Goal: Register for event/course

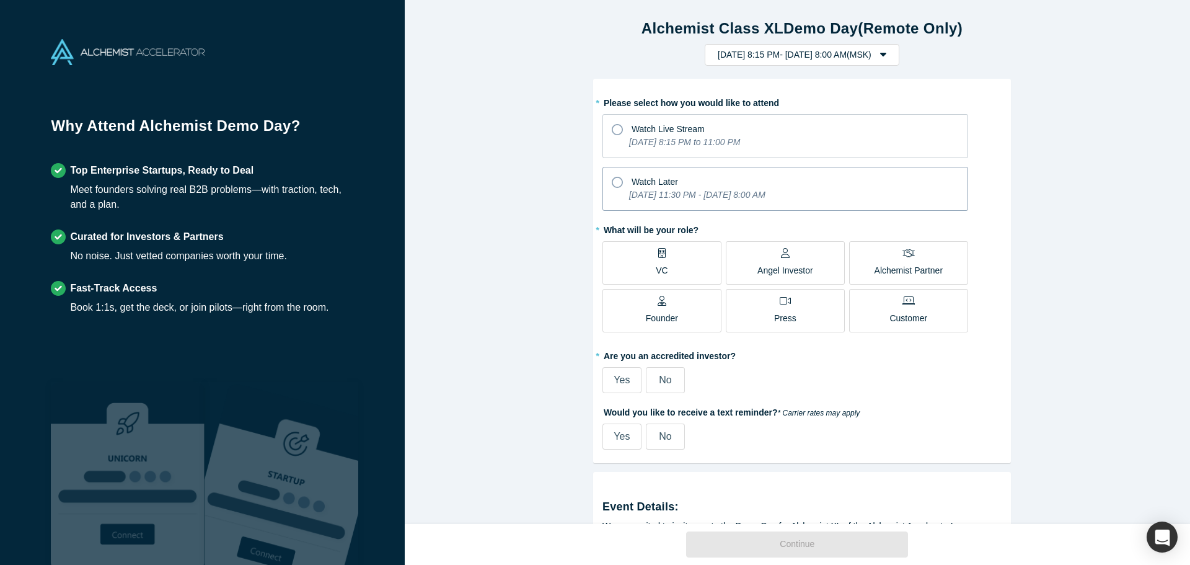
click at [689, 184] on div "Watch Later" at bounding box center [785, 180] width 347 height 17
click at [0, 0] on input "Watch Later [DATE] 11:30 PM - [DATE] 8:00 AM" at bounding box center [0, 0] width 0 height 0
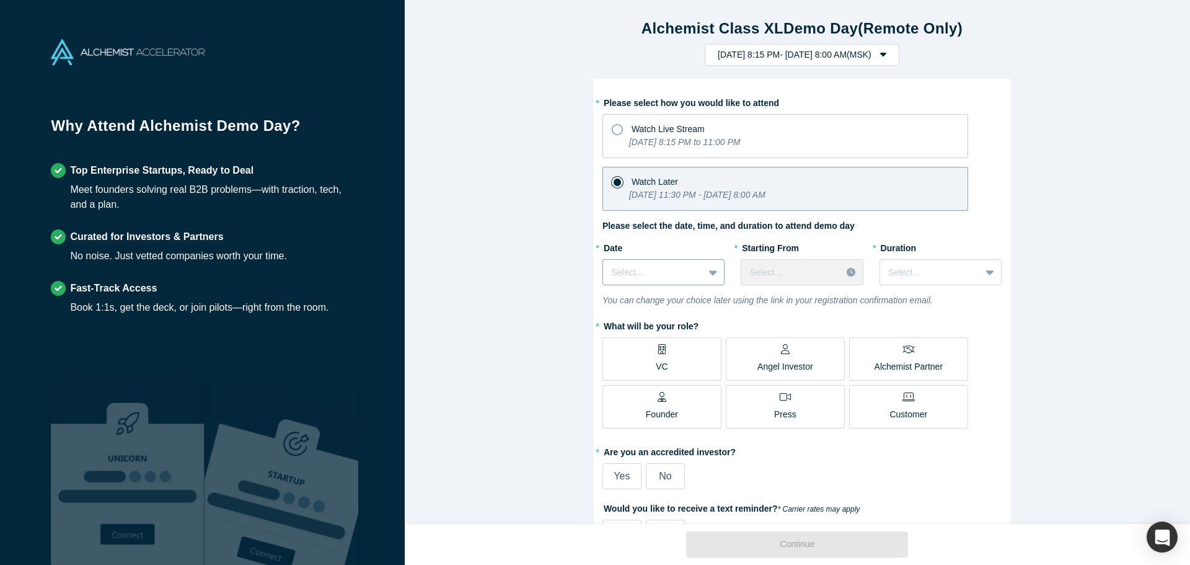
click at [704, 273] on div at bounding box center [714, 272] width 20 height 22
click at [683, 240] on label "* Date" at bounding box center [664, 245] width 122 height 17
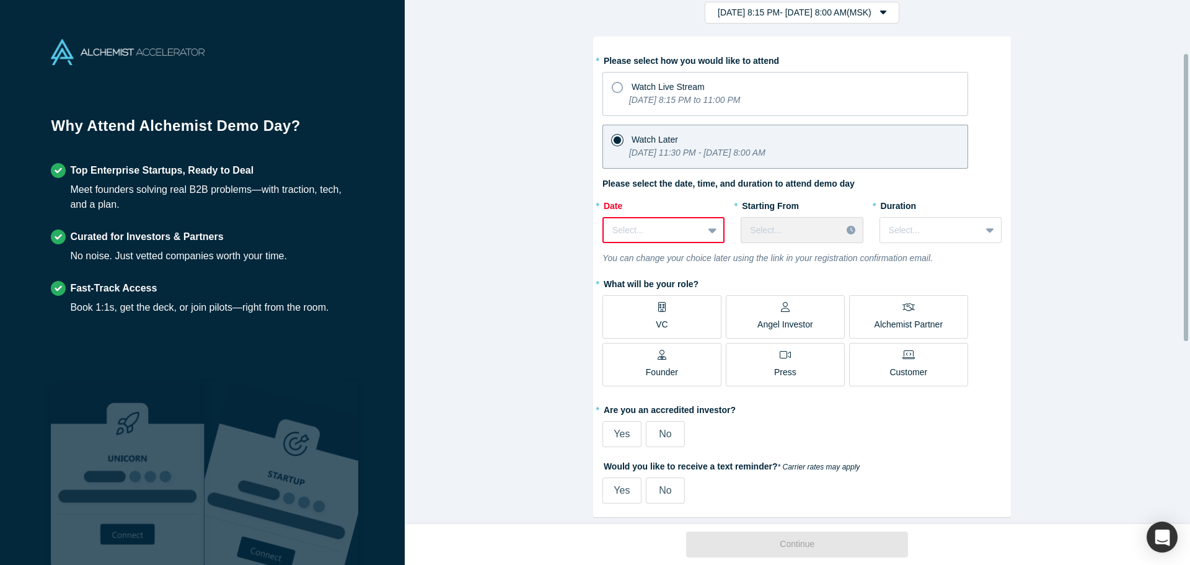
scroll to position [124, 0]
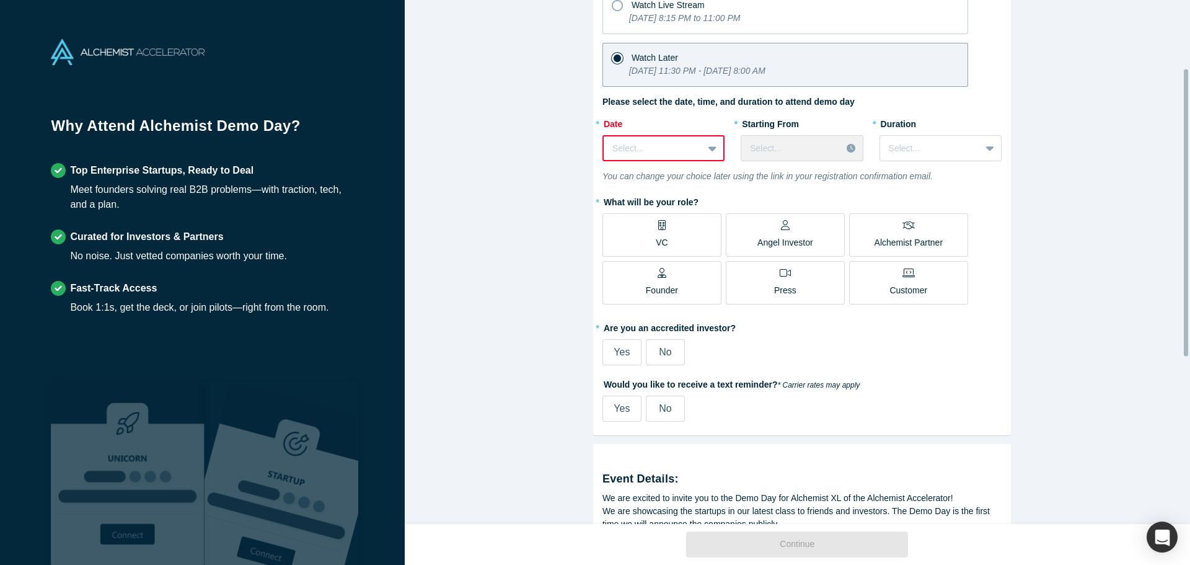
click at [658, 223] on icon at bounding box center [661, 225] width 7 height 10
click at [0, 0] on input "VC" at bounding box center [0, 0] width 0 height 0
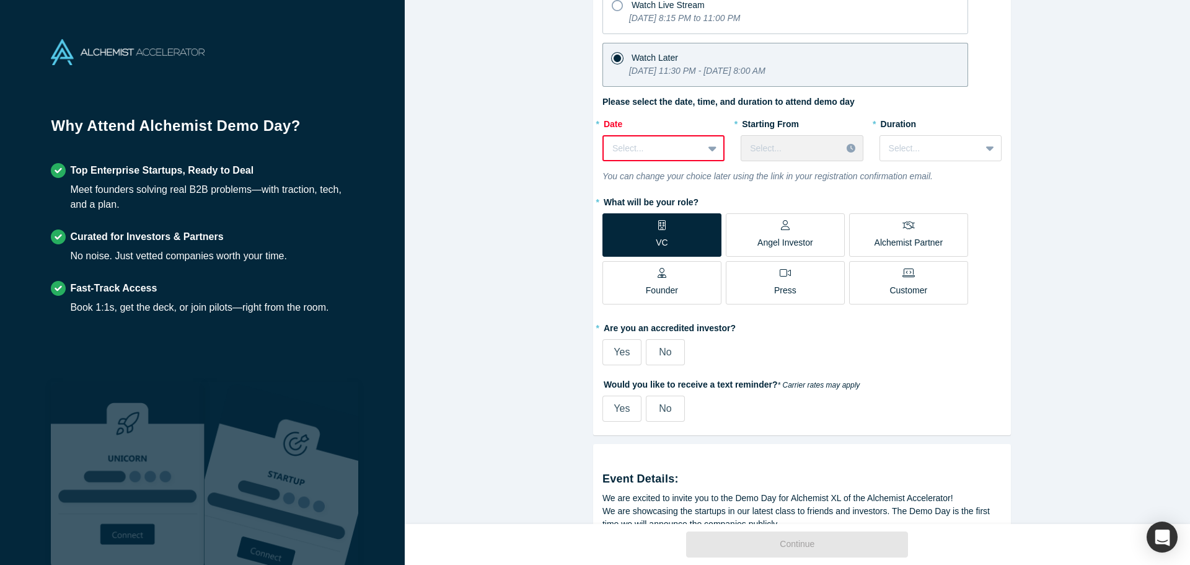
click at [649, 352] on label "No" at bounding box center [665, 352] width 39 height 26
click at [0, 0] on input "No" at bounding box center [0, 0] width 0 height 0
click at [626, 407] on label "Yes" at bounding box center [622, 409] width 39 height 26
click at [0, 0] on input "Yes" at bounding box center [0, 0] width 0 height 0
select select "US"
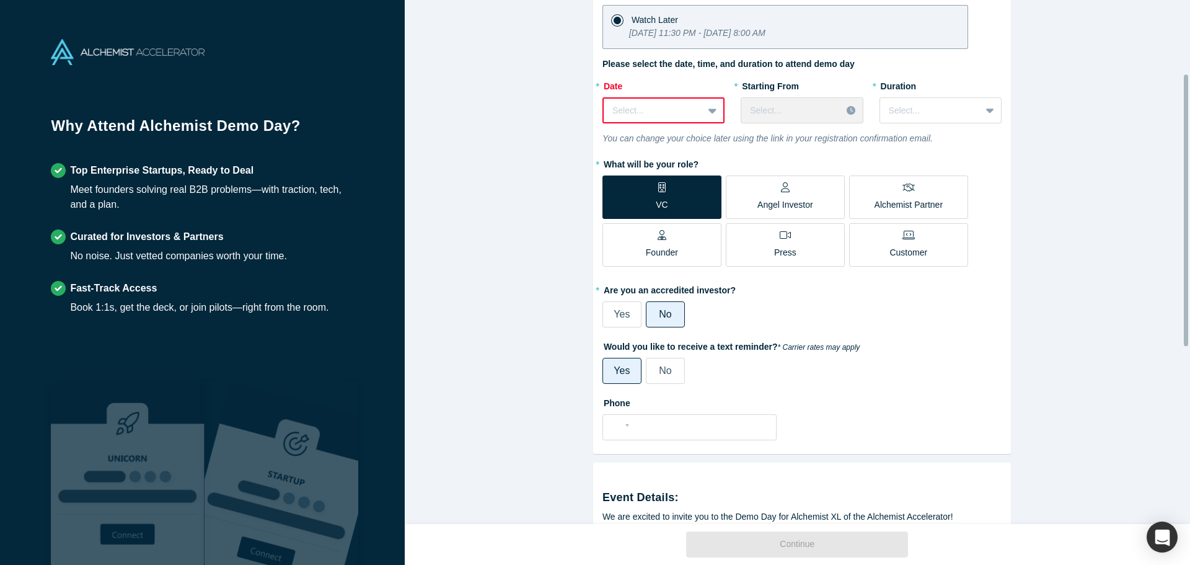
scroll to position [248, 0]
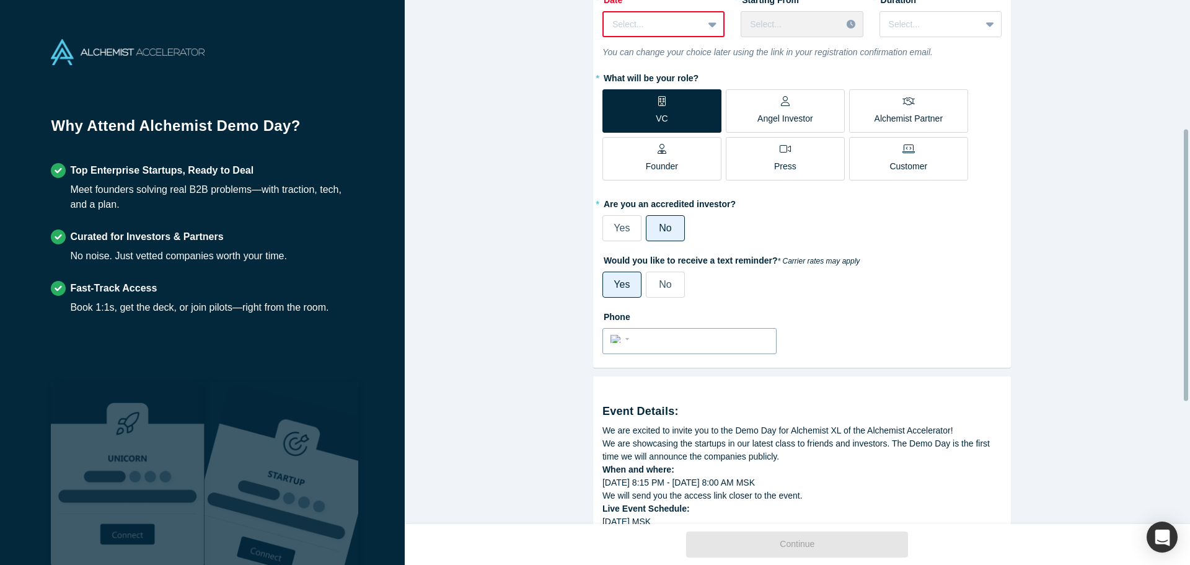
click at [665, 340] on input "tel" at bounding box center [701, 339] width 136 height 18
type input "+"
select select "Country"
type input "+99"
select select "UZ"
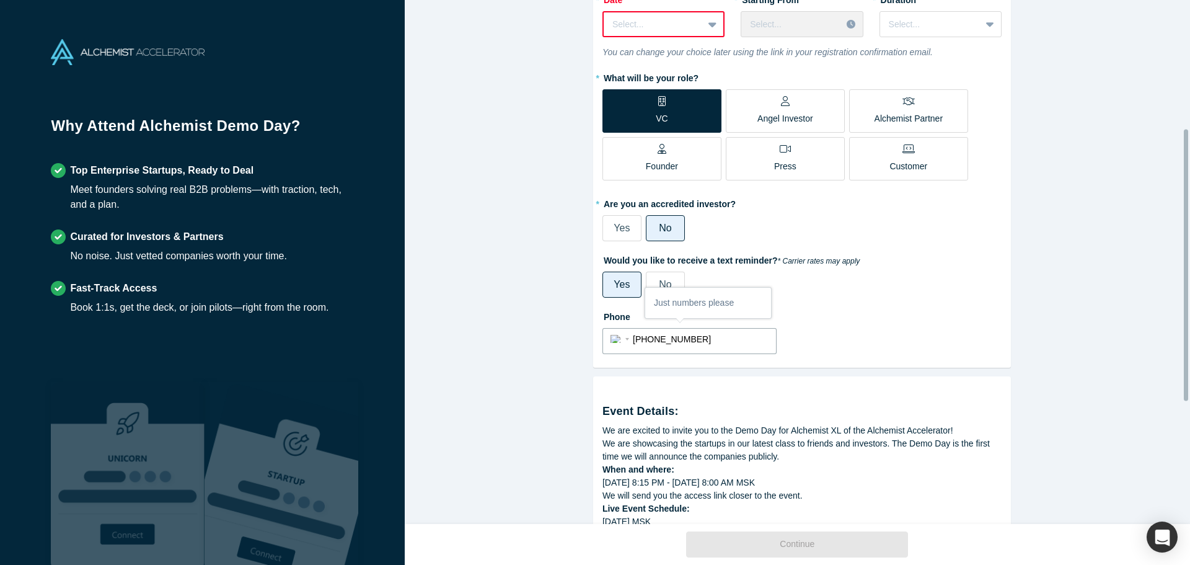
type input "[PHONE_NUMBER]"
click at [659, 281] on span "No" at bounding box center [665, 284] width 12 height 11
click at [0, 0] on input "No" at bounding box center [0, 0] width 0 height 0
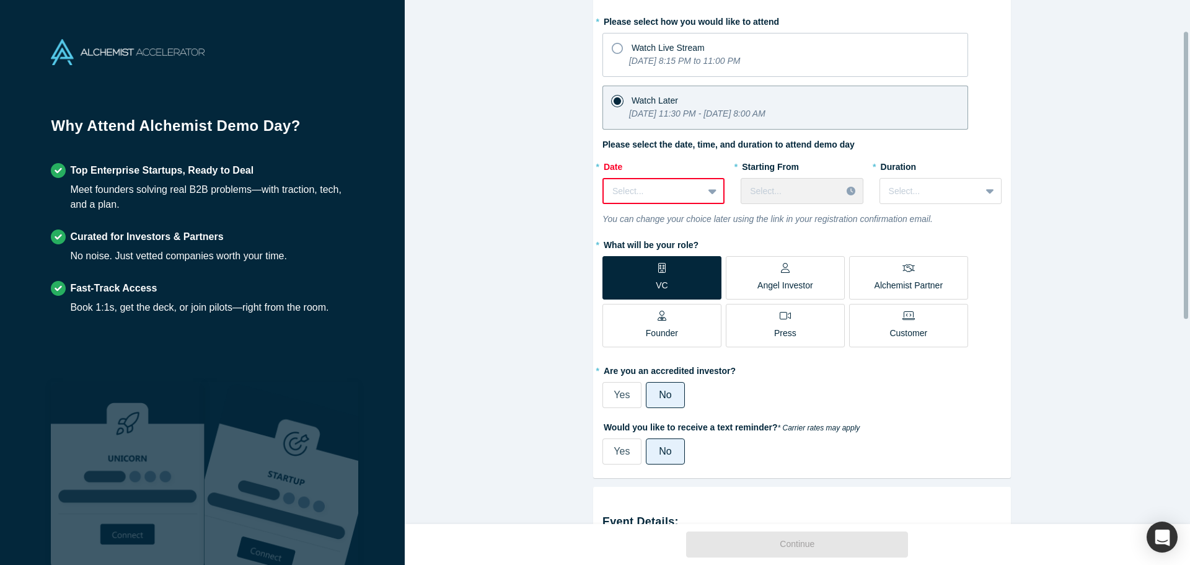
scroll to position [56, 0]
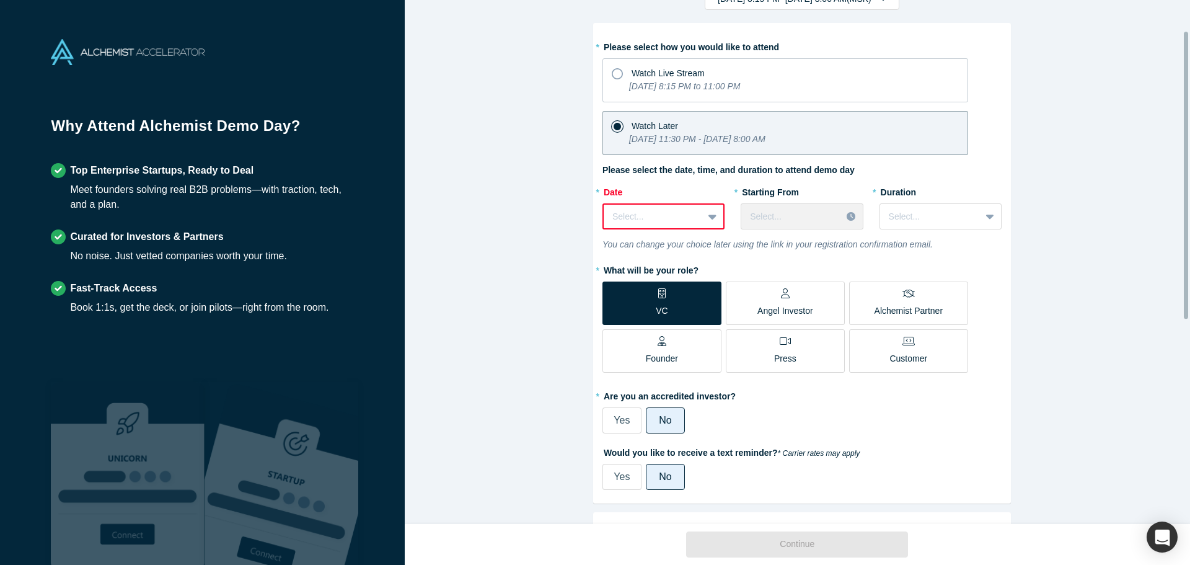
click at [705, 224] on div at bounding box center [714, 216] width 20 height 22
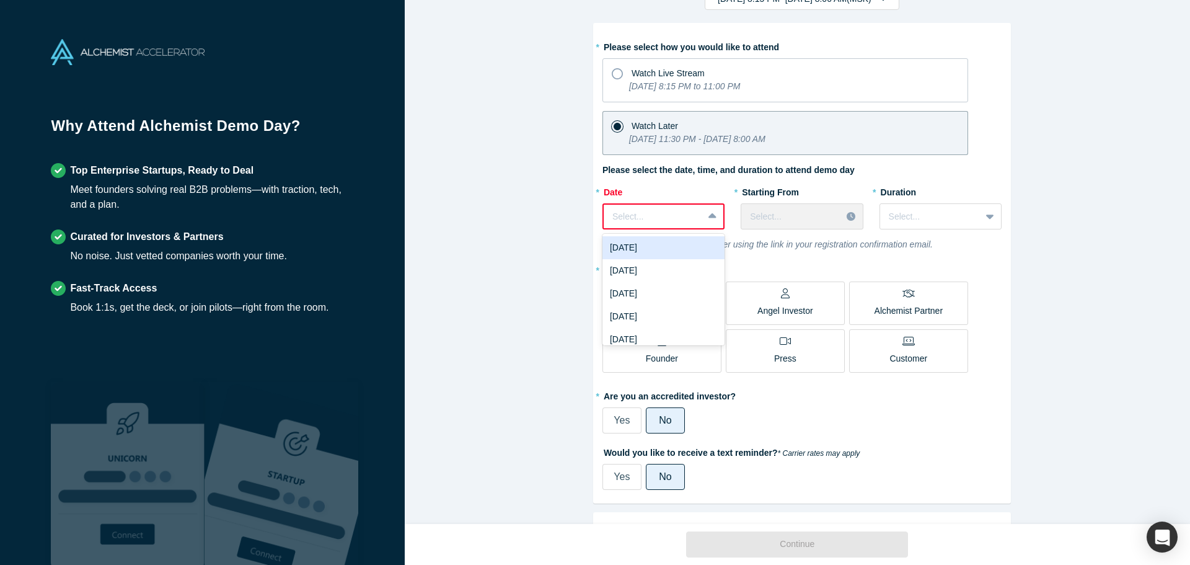
click at [683, 249] on div "[DATE]" at bounding box center [664, 247] width 122 height 23
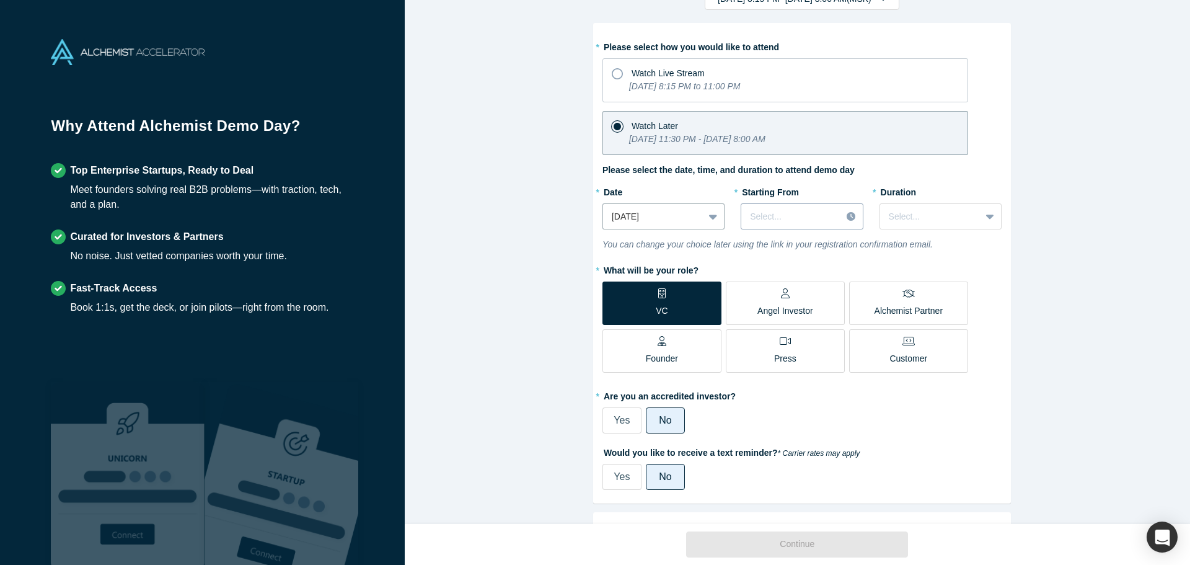
click at [842, 218] on div at bounding box center [852, 216] width 21 height 19
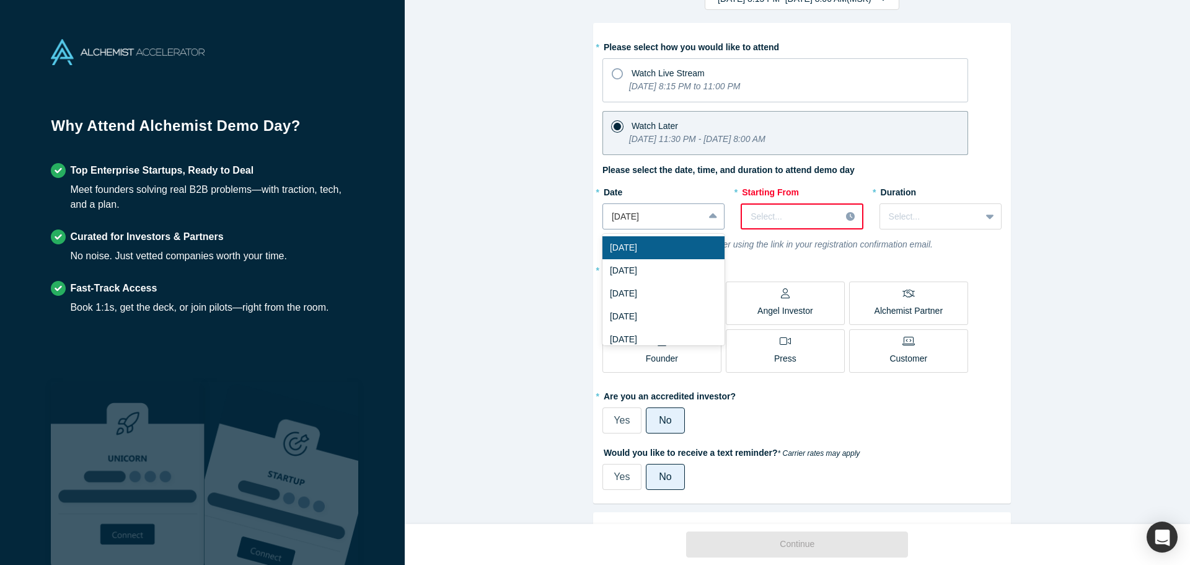
click at [709, 218] on icon at bounding box center [713, 216] width 8 height 12
click at [679, 269] on div "[DATE]" at bounding box center [664, 270] width 122 height 23
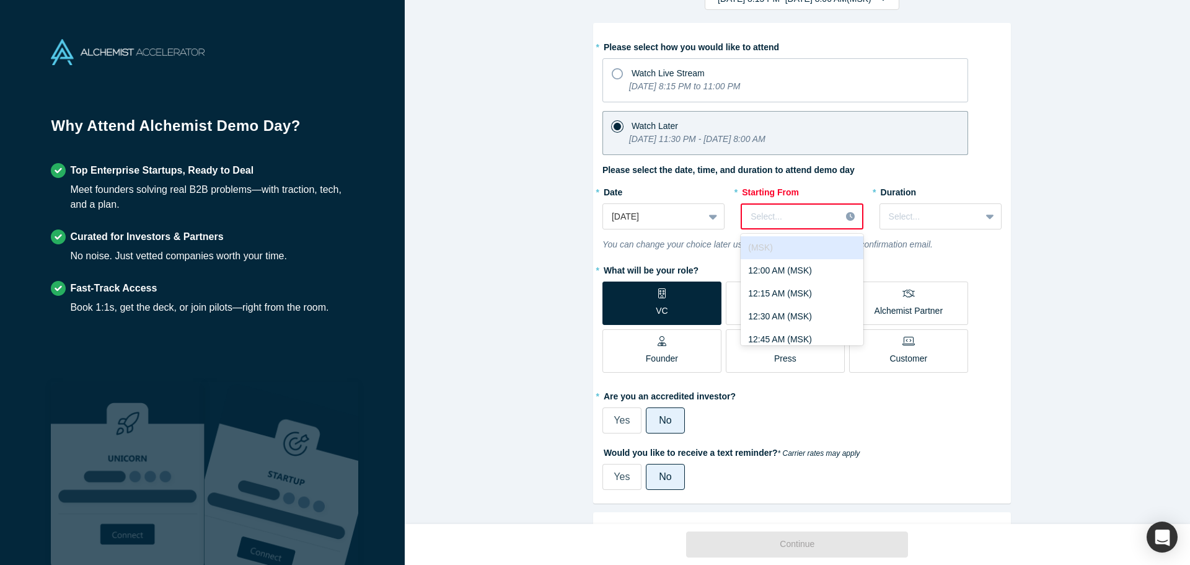
click at [836, 221] on div "Select..." at bounding box center [791, 216] width 99 height 20
click at [709, 218] on icon at bounding box center [713, 217] width 8 height 5
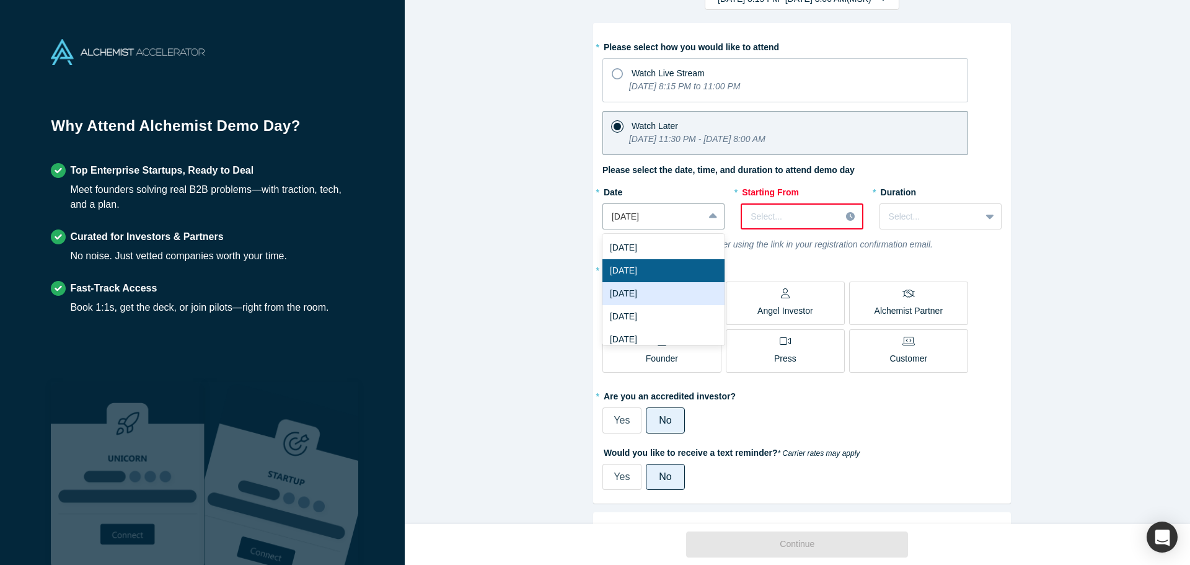
click at [684, 294] on div "[DATE]" at bounding box center [664, 293] width 122 height 23
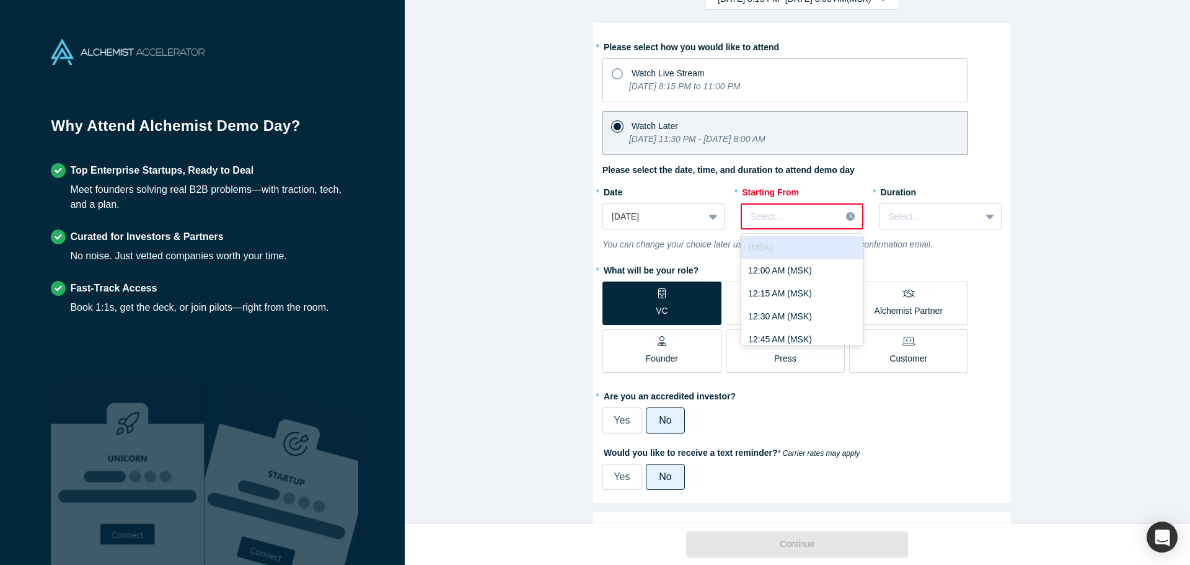
click at [831, 216] on div "Select..." at bounding box center [791, 216] width 99 height 20
click at [818, 227] on div "Select..." at bounding box center [802, 216] width 122 height 26
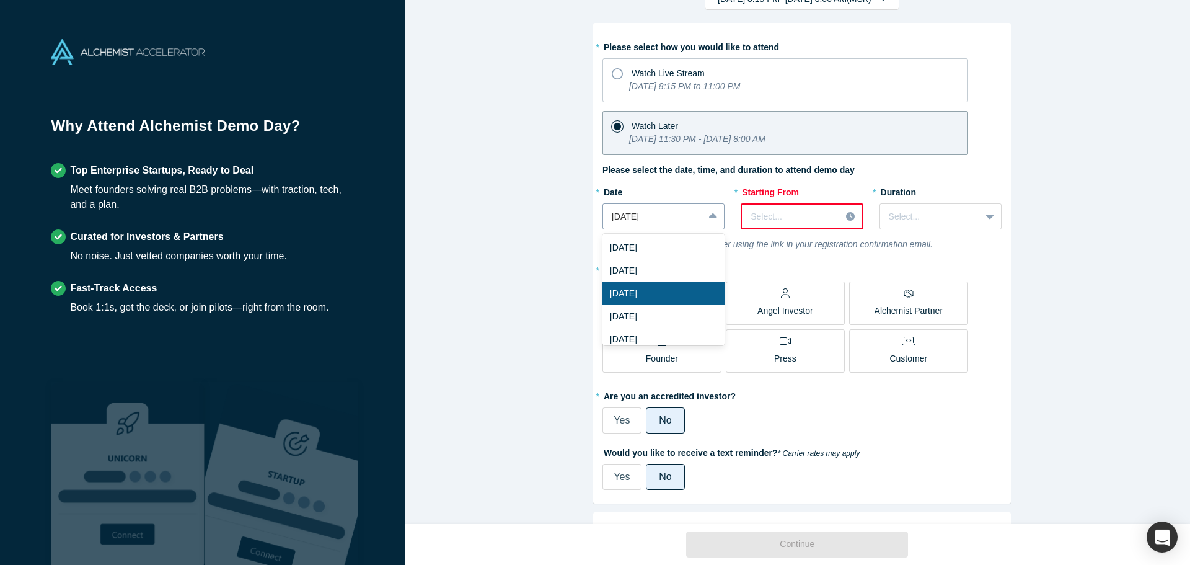
click at [678, 213] on div at bounding box center [653, 216] width 83 height 15
click at [673, 311] on div "[DATE]" at bounding box center [664, 316] width 122 height 23
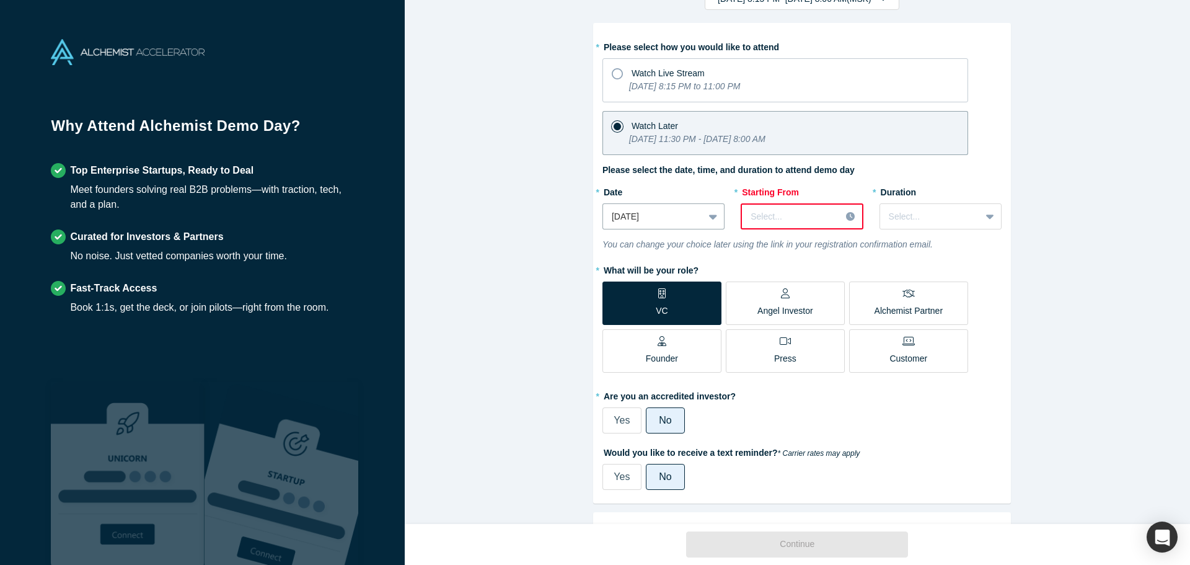
click at [787, 211] on div at bounding box center [791, 216] width 81 height 15
click at [796, 329] on div "2:15 PM (MSK)" at bounding box center [802, 338] width 122 height 23
click at [910, 216] on div at bounding box center [930, 216] width 83 height 15
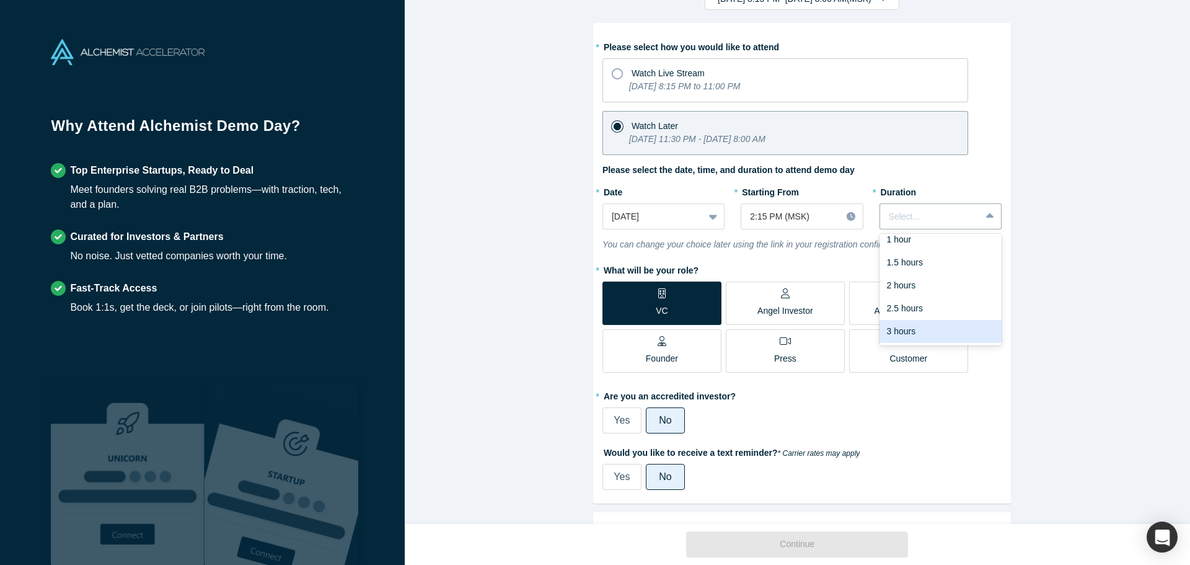
click at [922, 332] on div "3 hours" at bounding box center [941, 331] width 122 height 23
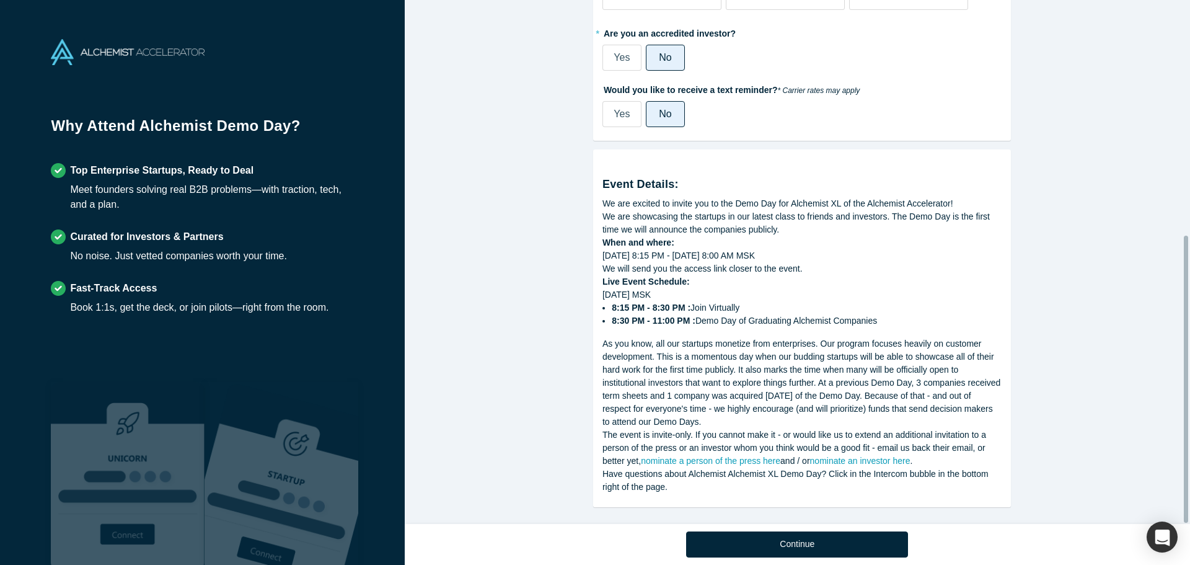
scroll to position [428, 0]
click at [759, 456] on link "nominate a person of the press here" at bounding box center [710, 461] width 139 height 10
click at [866, 456] on link "nominate an investor here" at bounding box center [860, 461] width 100 height 10
click at [777, 456] on link "nominate a person of the press here" at bounding box center [710, 461] width 139 height 10
click at [862, 456] on link "nominate an investor here" at bounding box center [860, 461] width 100 height 10
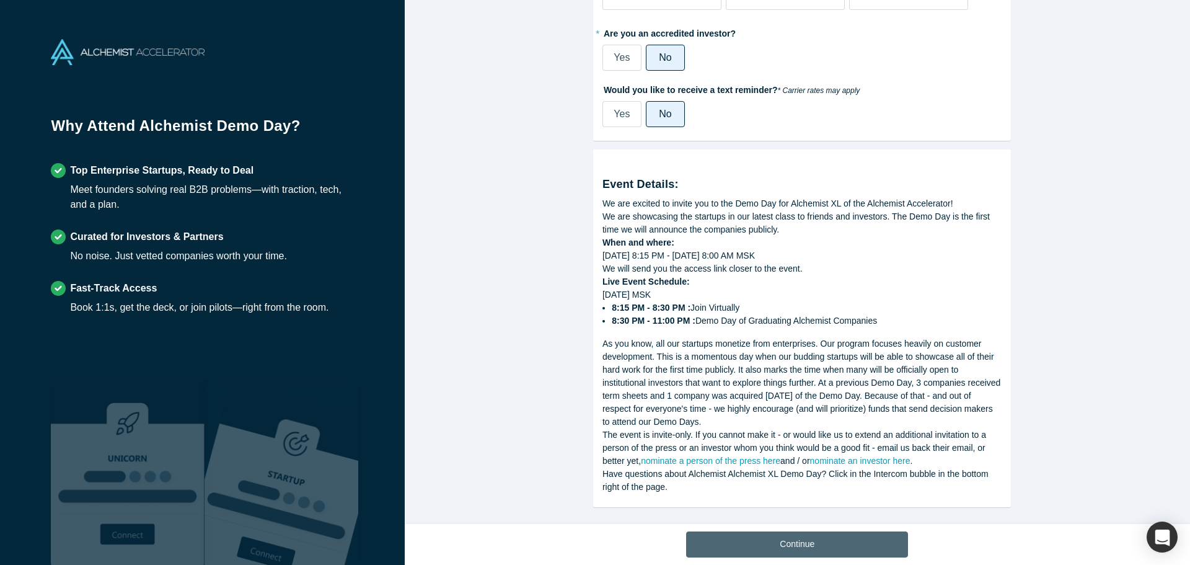
click at [841, 542] on button "Continue" at bounding box center [797, 544] width 222 height 26
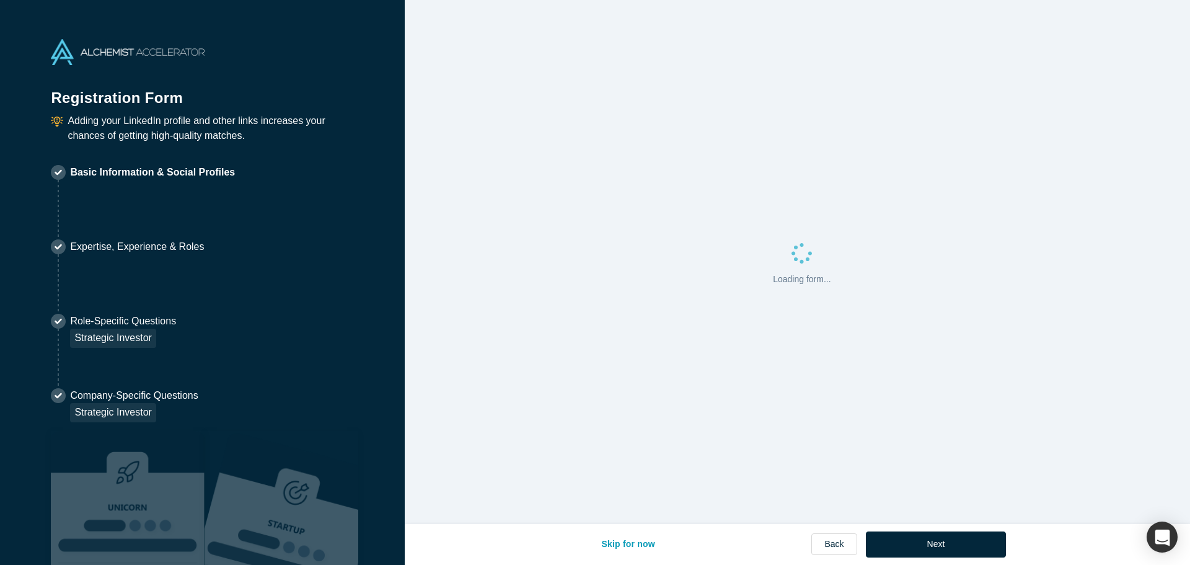
select select "UZ"
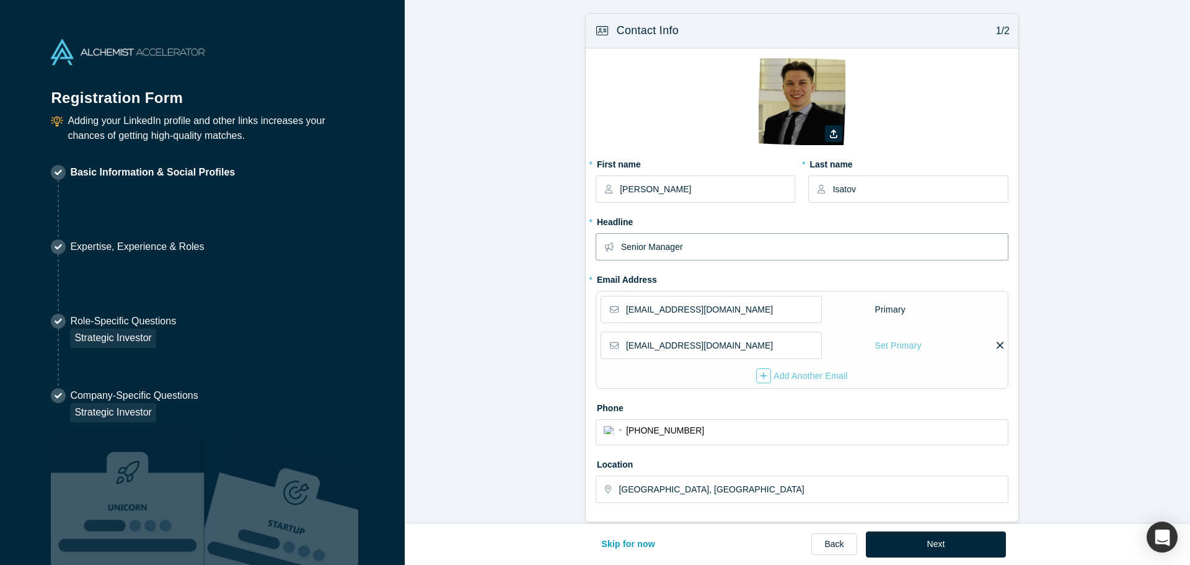
click at [728, 252] on input "Senior Manager" at bounding box center [814, 247] width 386 height 26
type input "Investment director"
drag, startPoint x: 621, startPoint y: 188, endPoint x: 615, endPoint y: 190, distance: 6.5
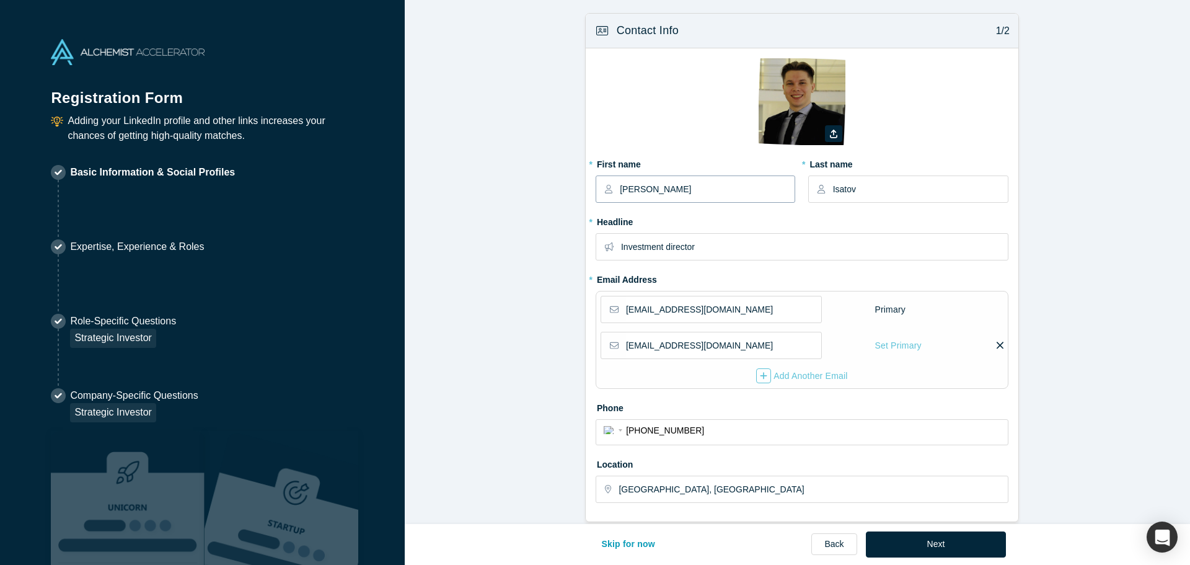
click at [620, 190] on input "[PERSON_NAME]" at bounding box center [707, 189] width 174 height 26
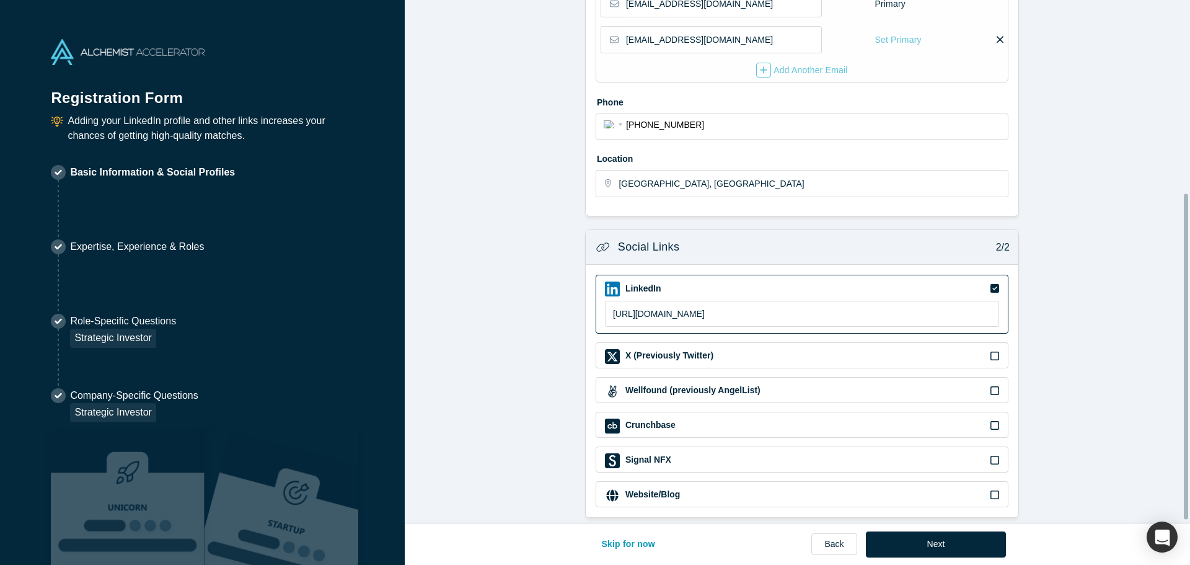
scroll to position [317, 0]
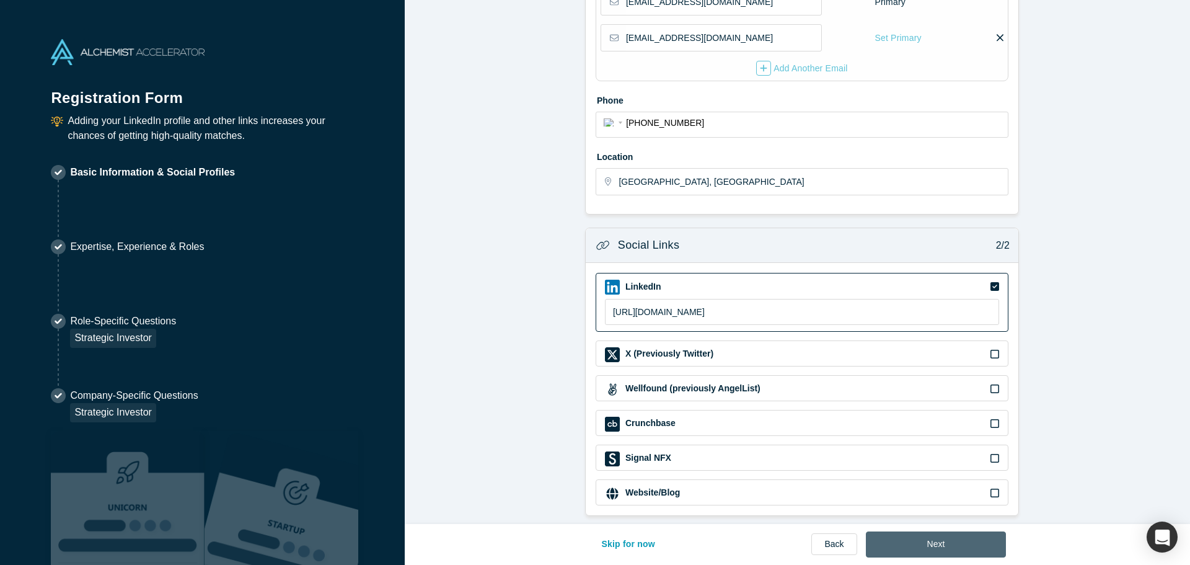
type input "[PERSON_NAME]"
click at [945, 546] on button "Next" at bounding box center [936, 544] width 141 height 26
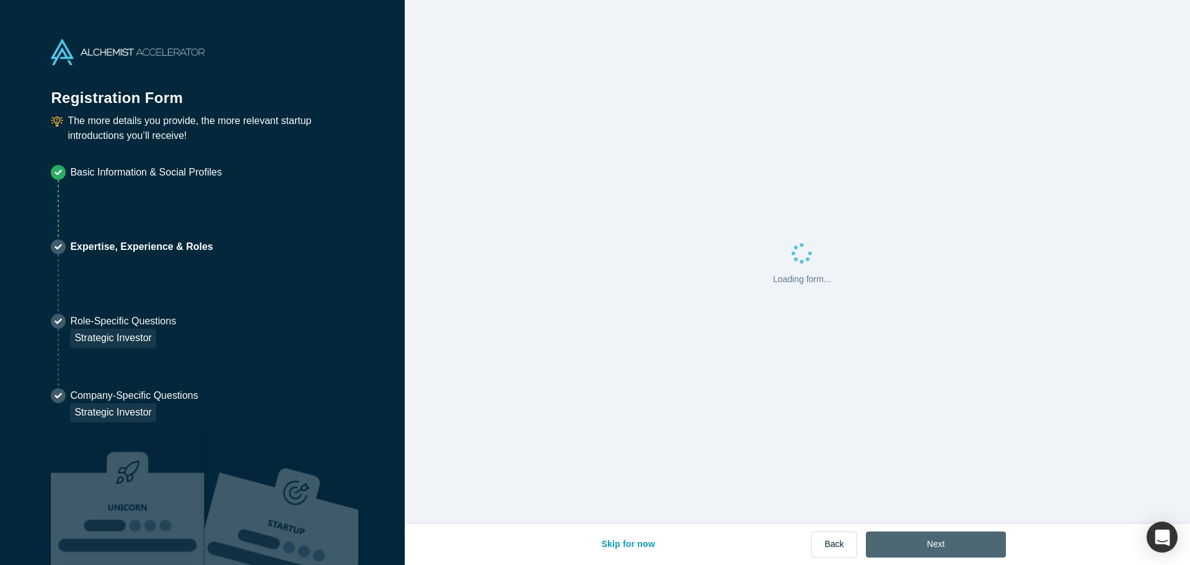
scroll to position [0, 0]
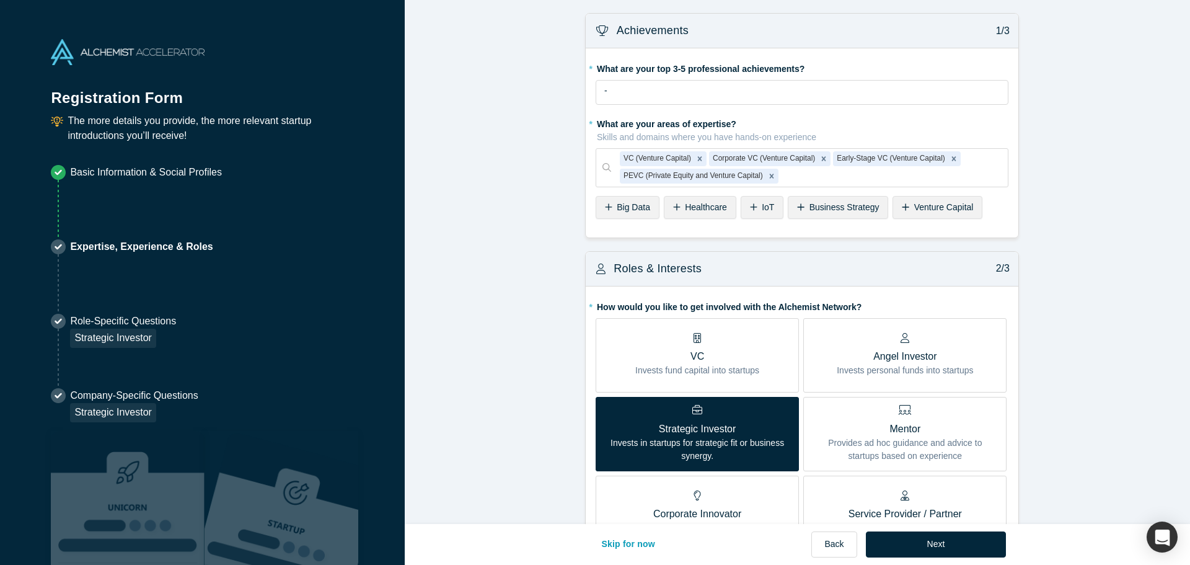
click at [748, 376] on p "Invests fund capital into startups" at bounding box center [697, 370] width 124 height 13
click at [0, 0] on input "VC Invests fund capital into startups" at bounding box center [0, 0] width 0 height 0
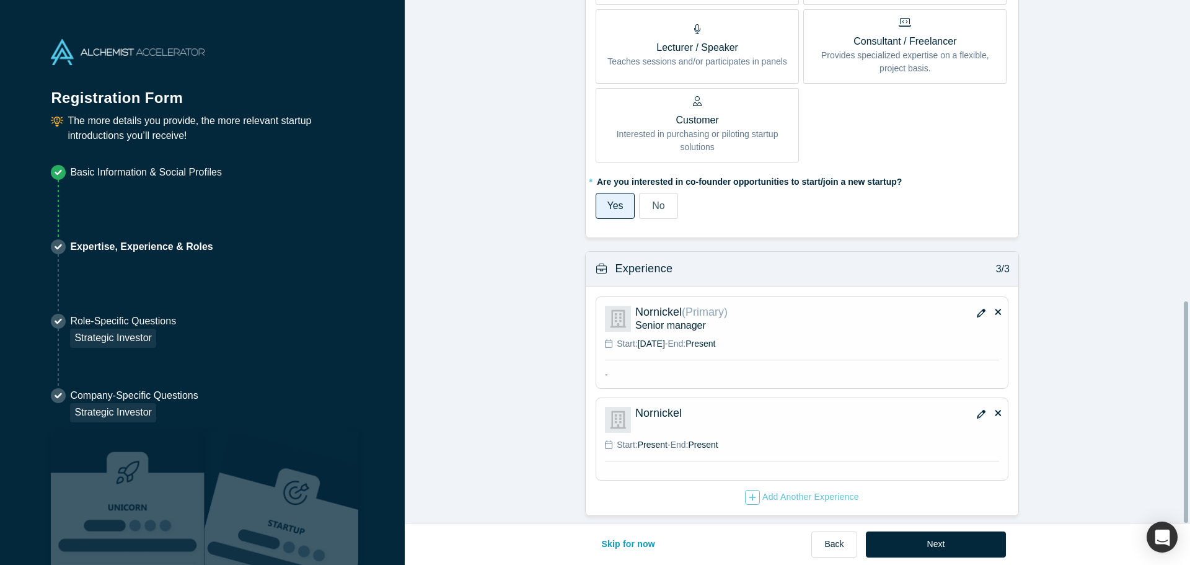
scroll to position [714, 0]
click at [977, 309] on icon "button" at bounding box center [981, 313] width 9 height 9
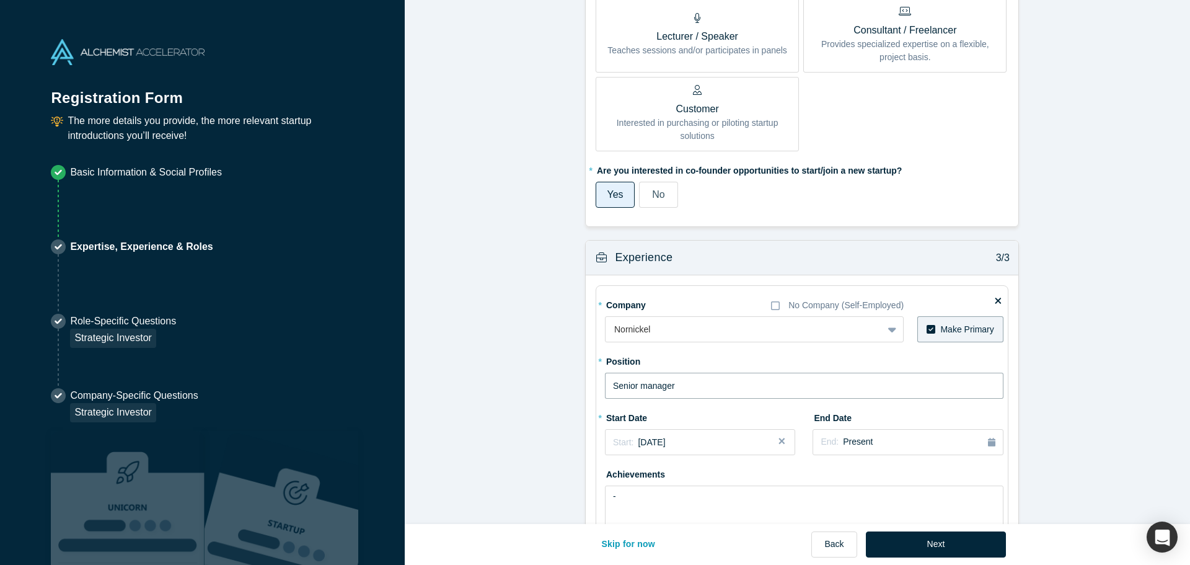
click at [705, 379] on input "Senior manager" at bounding box center [804, 386] width 399 height 26
drag, startPoint x: 732, startPoint y: 389, endPoint x: 637, endPoint y: 389, distance: 94.9
click at [637, 389] on input "Senior manager" at bounding box center [804, 386] width 399 height 26
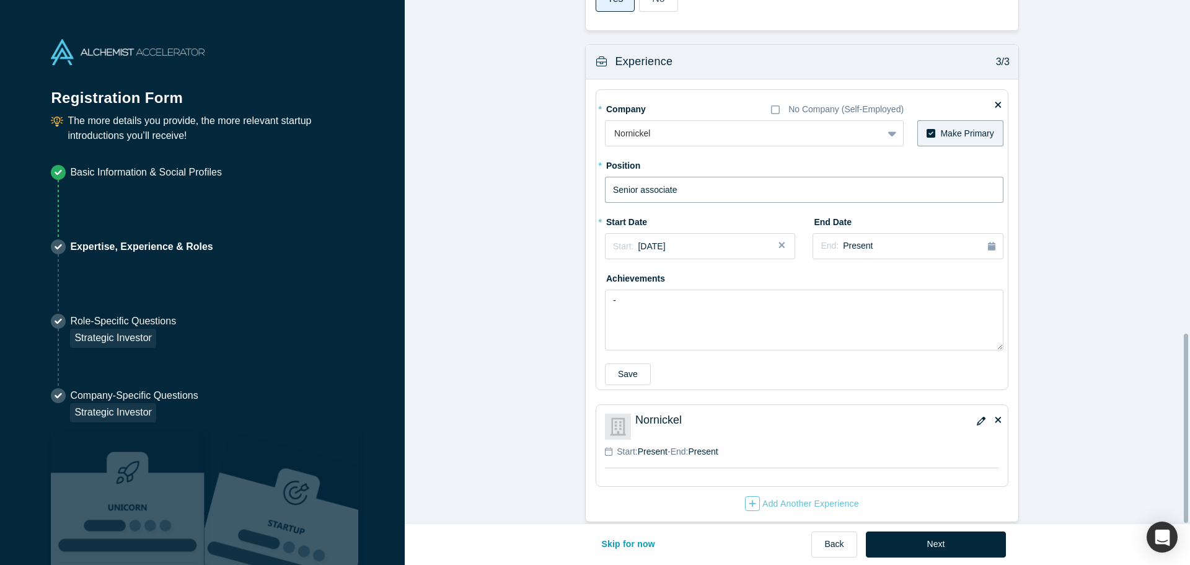
scroll to position [925, 0]
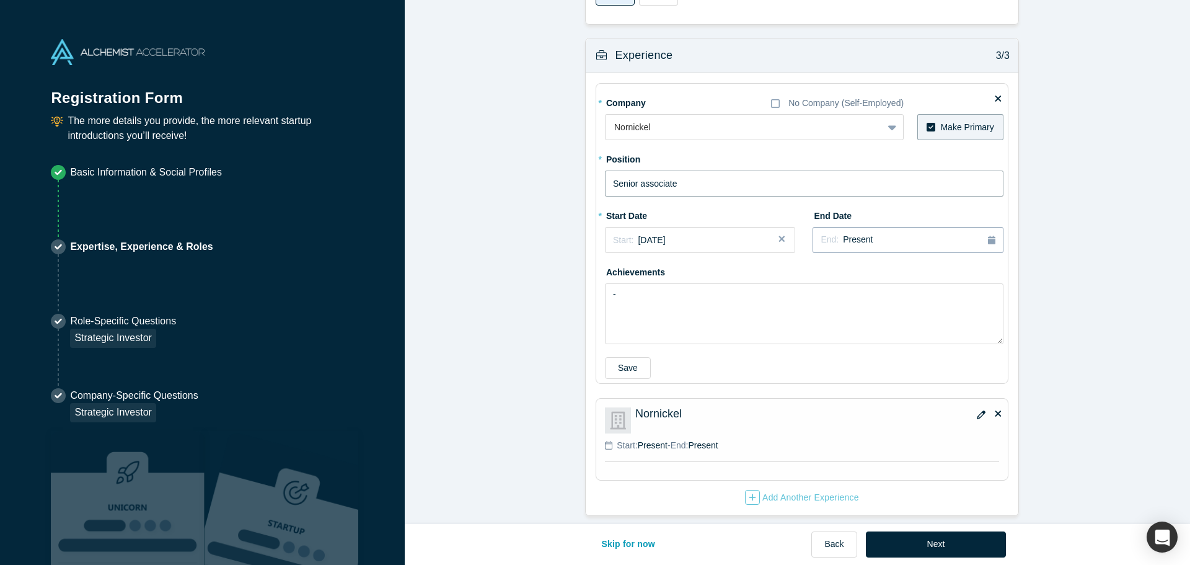
type input "Senior associate"
click at [979, 233] on div "End: Present" at bounding box center [908, 240] width 174 height 14
click at [937, 534] on button "Next" at bounding box center [936, 544] width 141 height 26
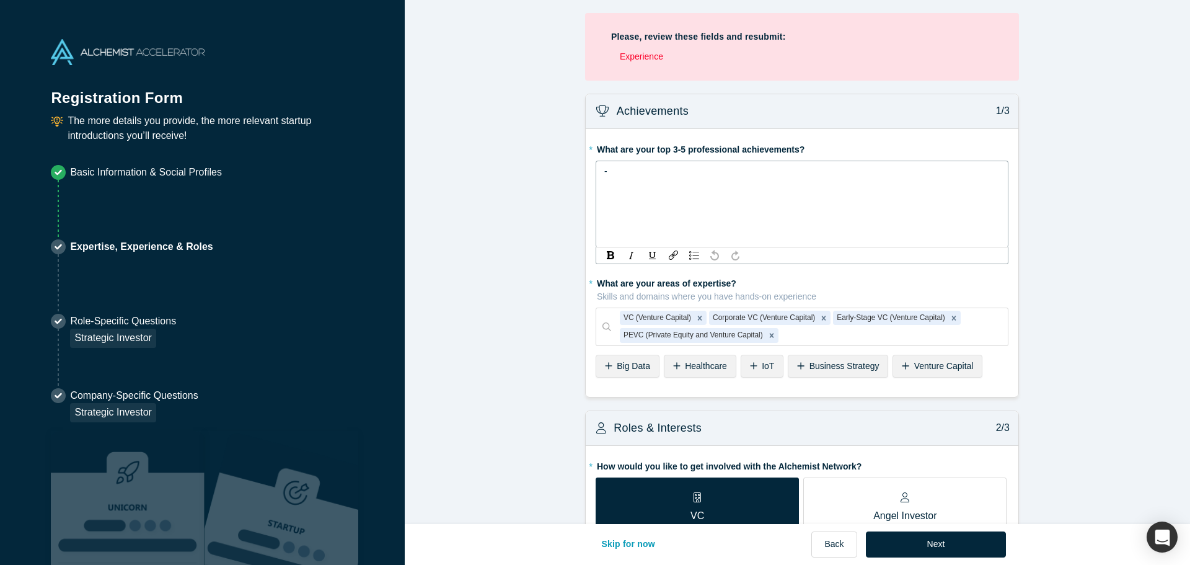
click at [731, 172] on div "-" at bounding box center [802, 171] width 396 height 13
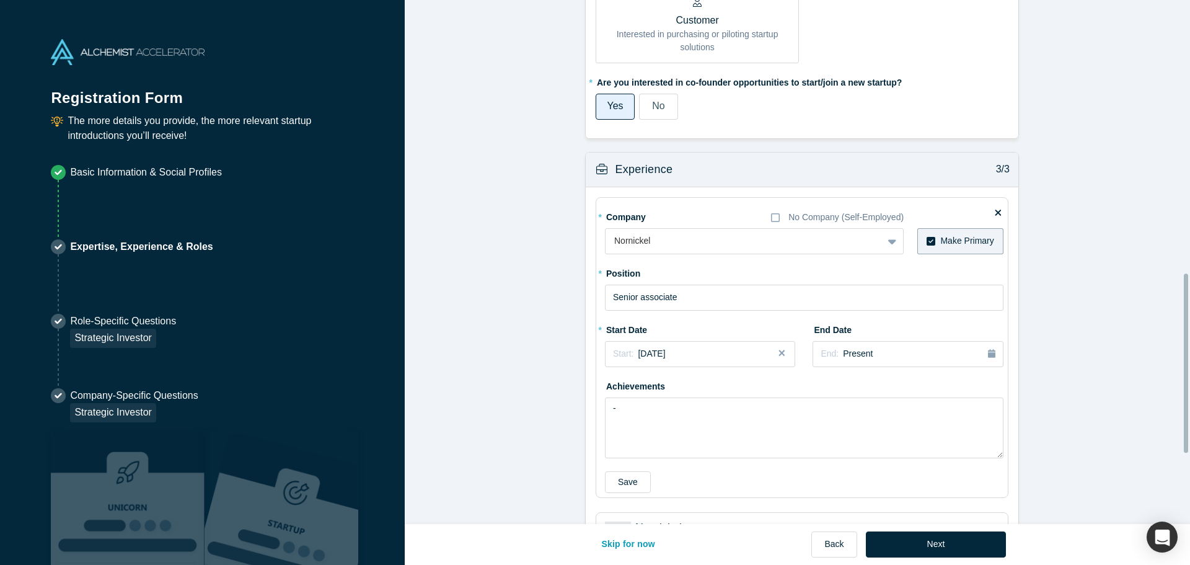
scroll to position [1006, 0]
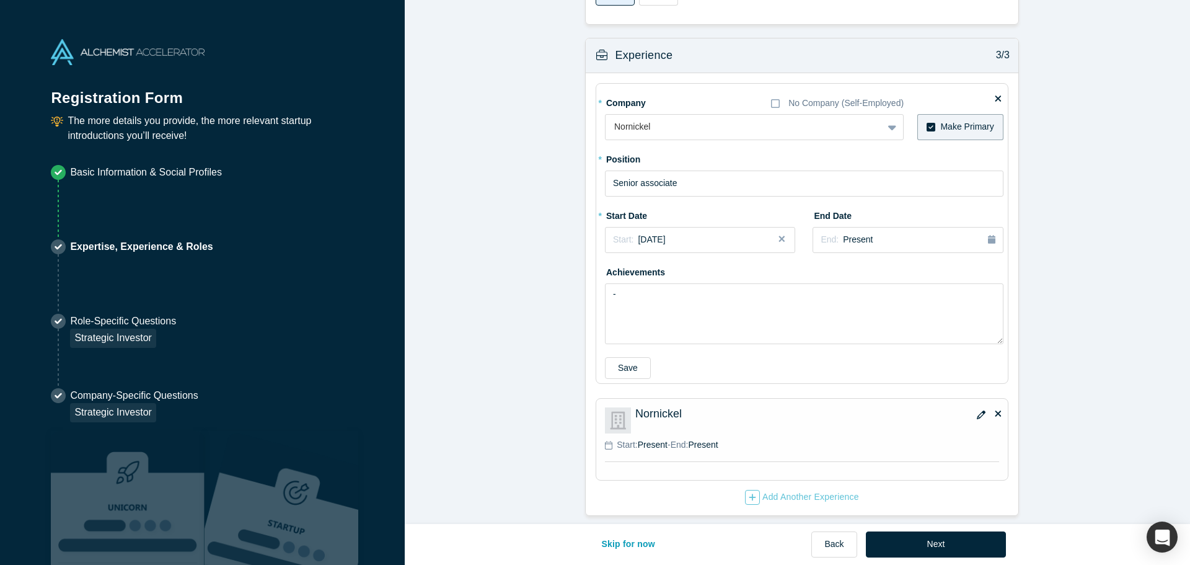
click at [613, 358] on button "Save" at bounding box center [628, 368] width 46 height 22
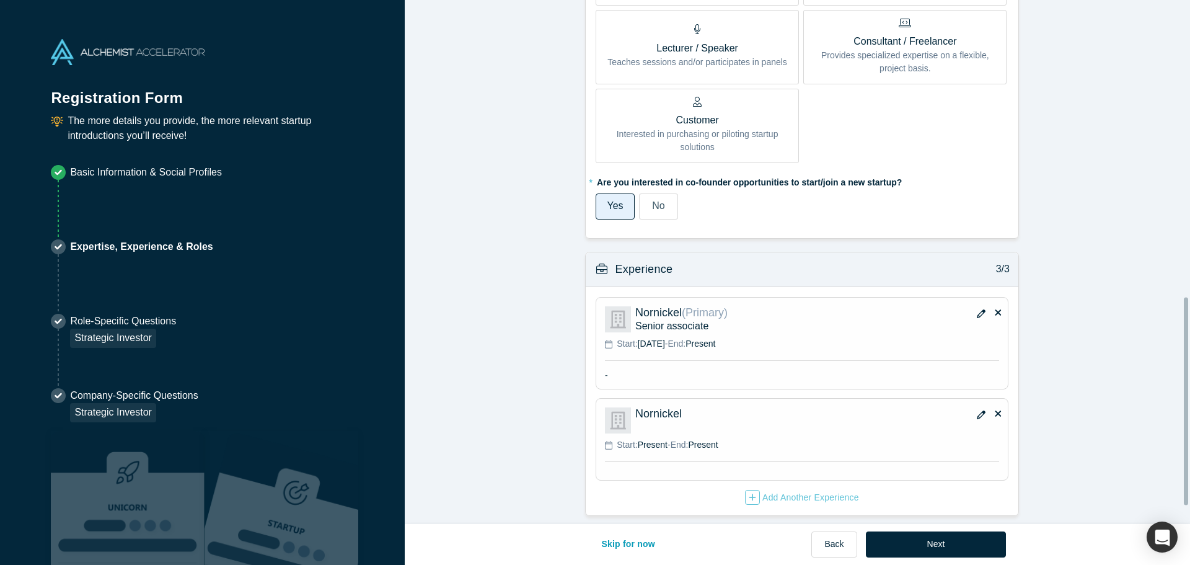
scroll to position [792, 0]
click at [937, 534] on button "Next" at bounding box center [936, 544] width 141 height 26
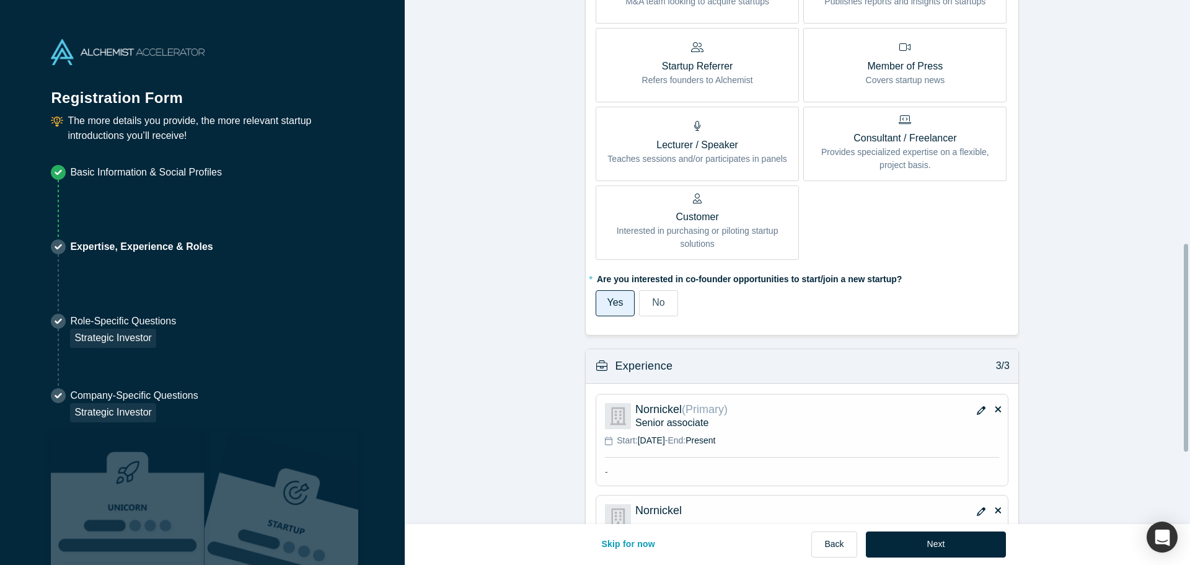
scroll to position [794, 0]
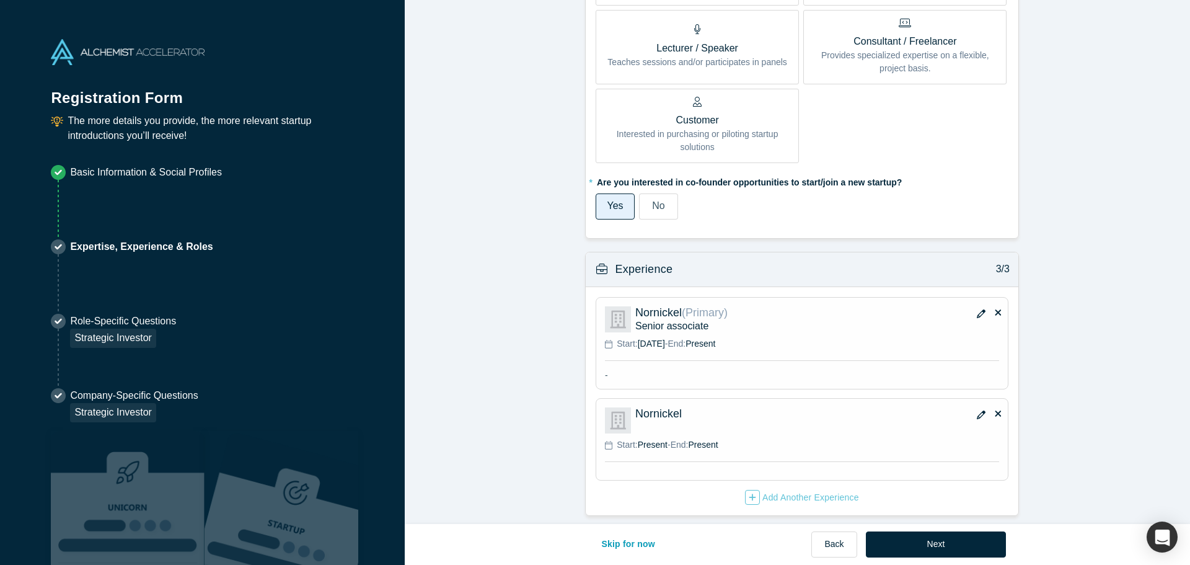
click at [996, 409] on icon at bounding box center [998, 413] width 6 height 9
click at [0, 0] on input "checkbox" at bounding box center [0, 0] width 0 height 0
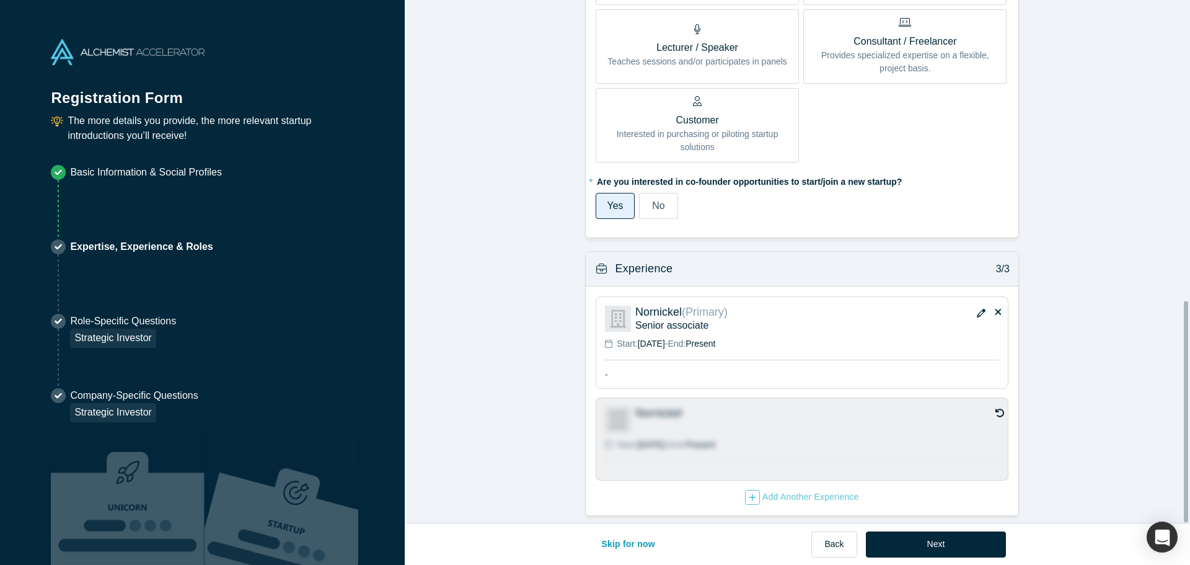
scroll to position [713, 0]
click at [926, 552] on button "Next" at bounding box center [936, 544] width 141 height 26
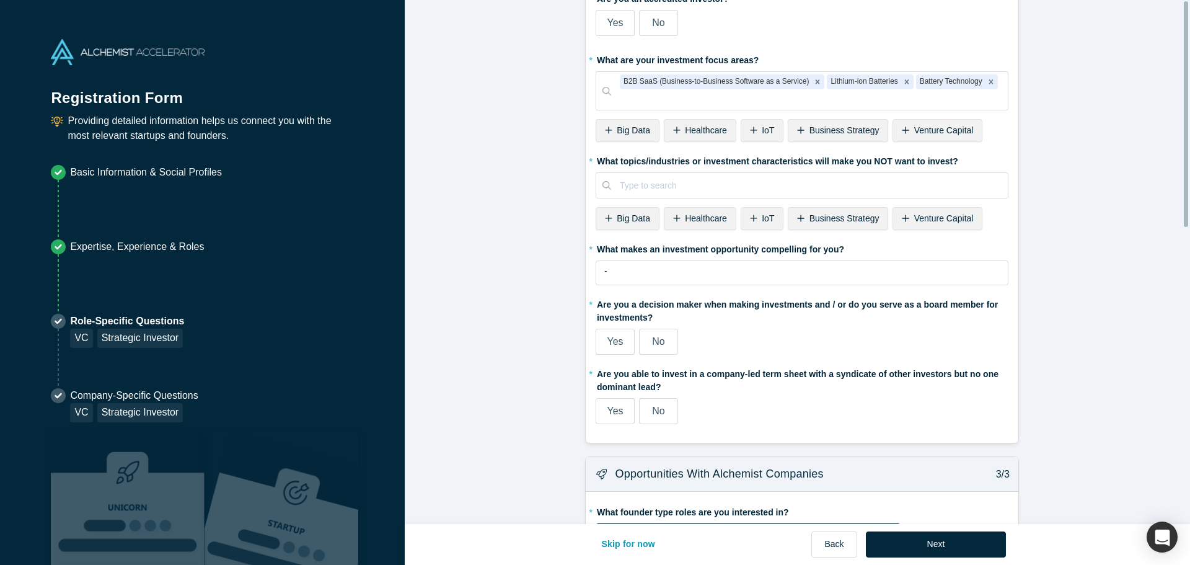
scroll to position [0, 0]
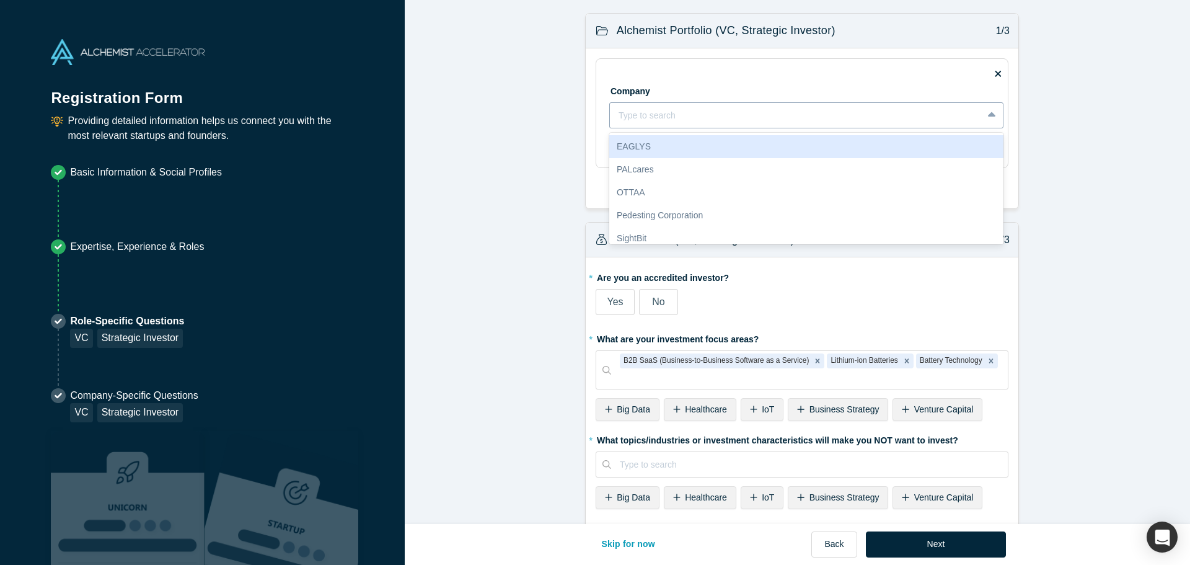
click at [742, 115] on div at bounding box center [796, 115] width 355 height 15
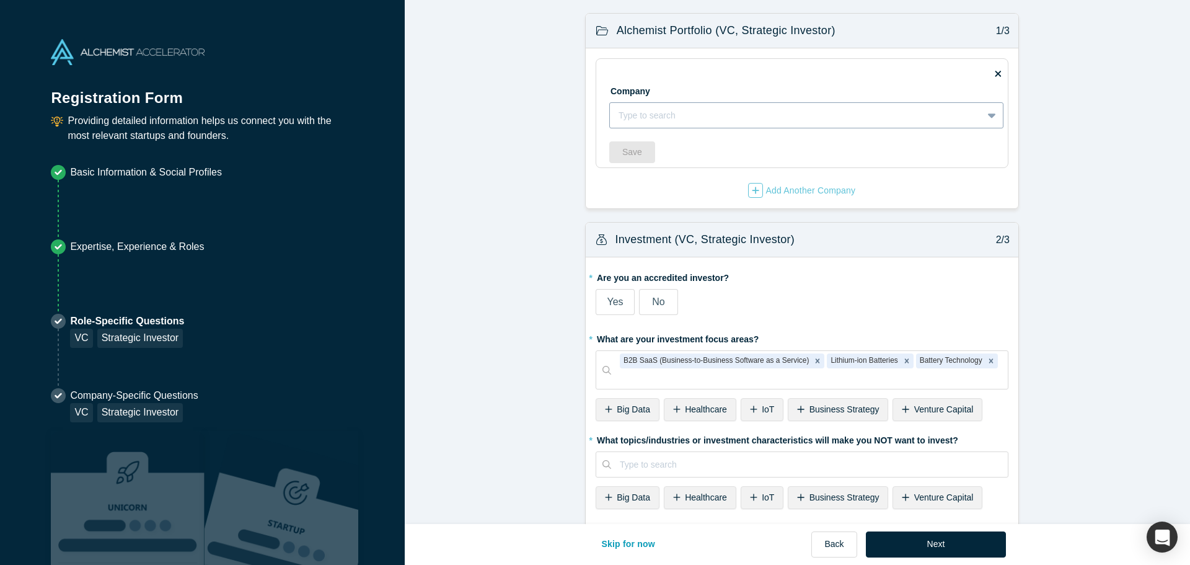
click at [740, 125] on div "Type to search" at bounding box center [796, 115] width 373 height 20
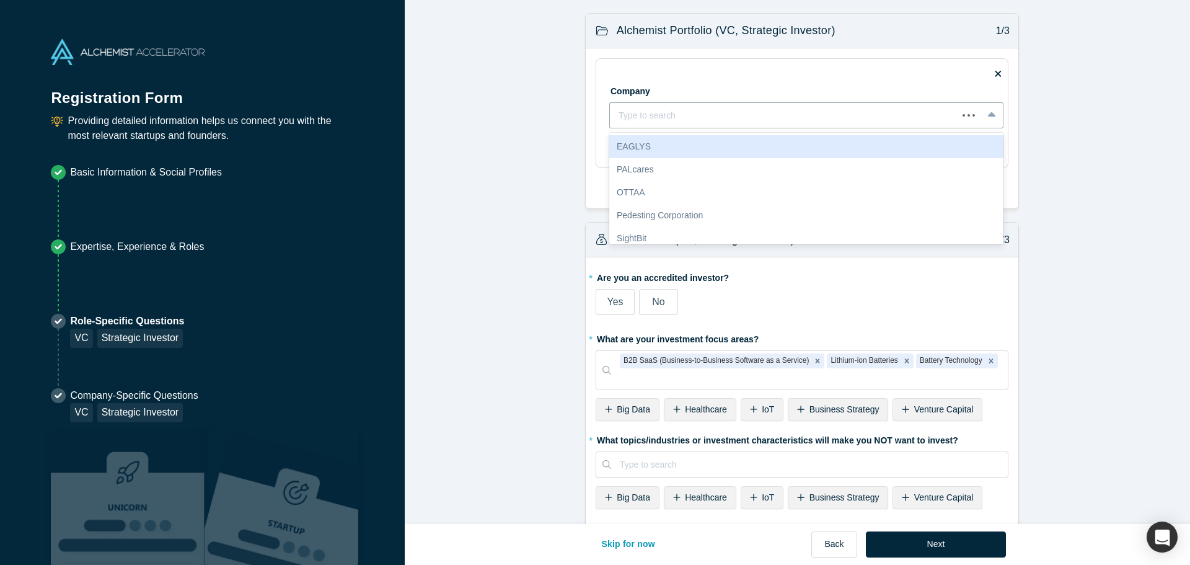
click at [1187, 122] on div at bounding box center [1186, 114] width 4 height 226
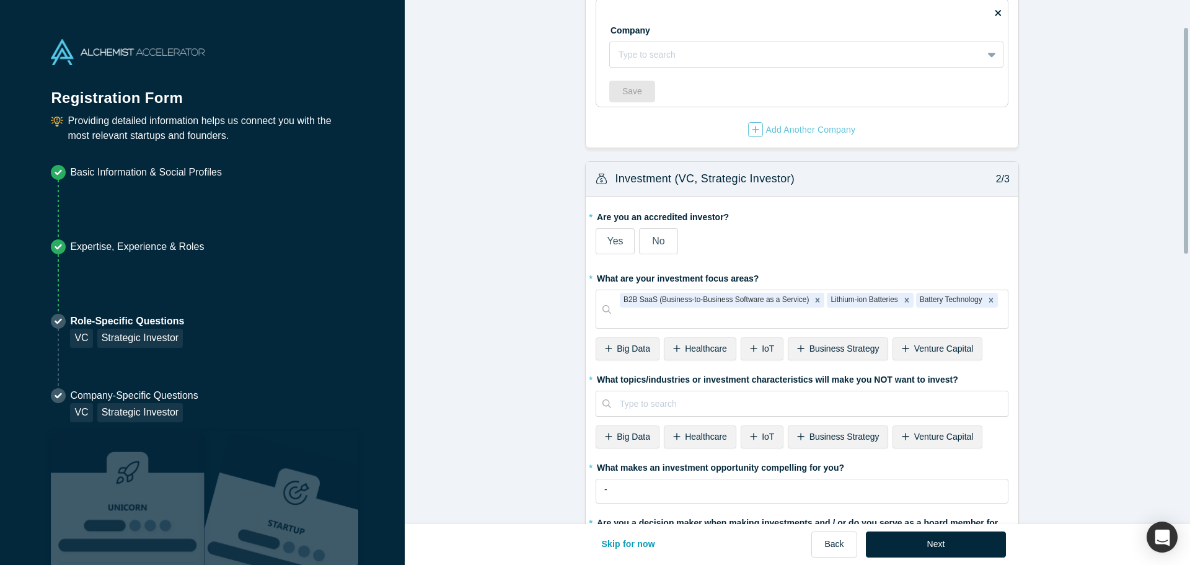
scroll to position [62, 0]
click at [663, 247] on label "No" at bounding box center [658, 240] width 39 height 26
click at [0, 0] on input "No" at bounding box center [0, 0] width 0 height 0
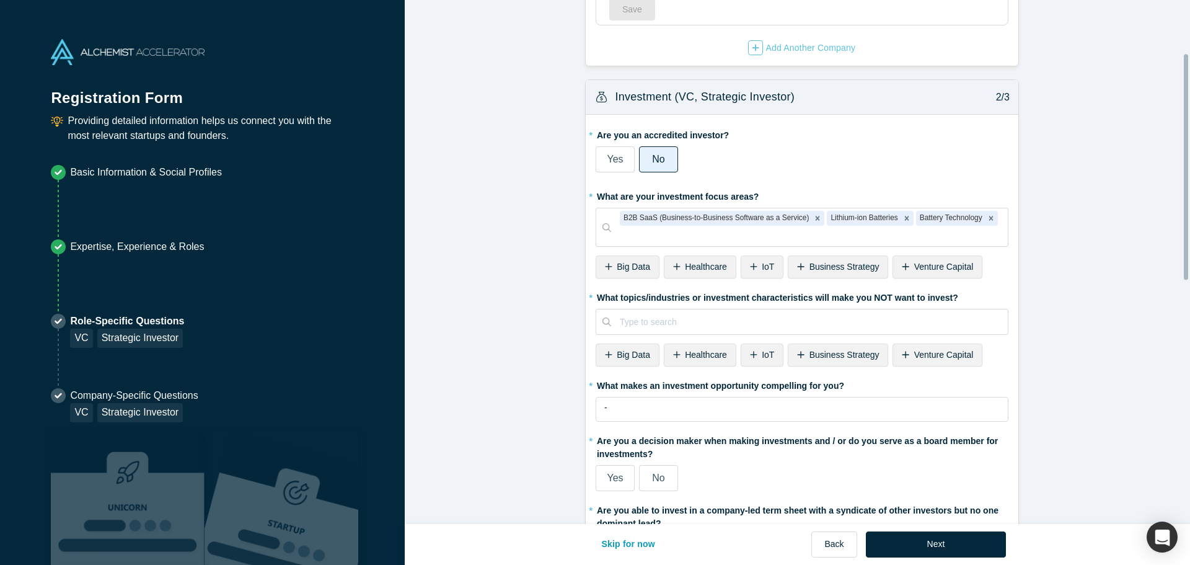
scroll to position [186, 0]
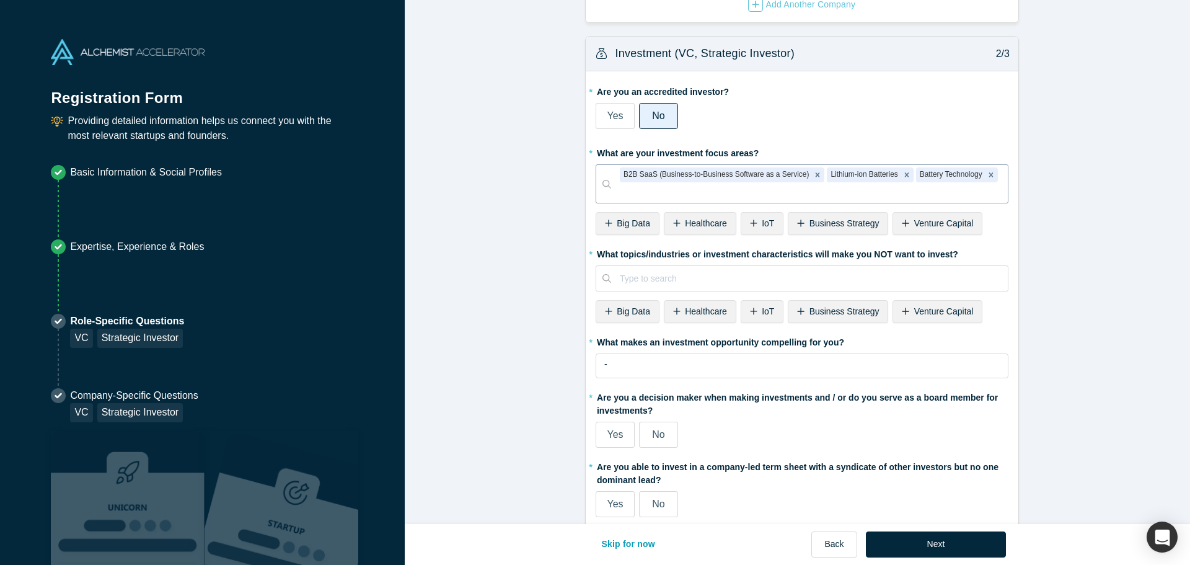
click at [989, 185] on div at bounding box center [809, 192] width 379 height 15
type input "A"
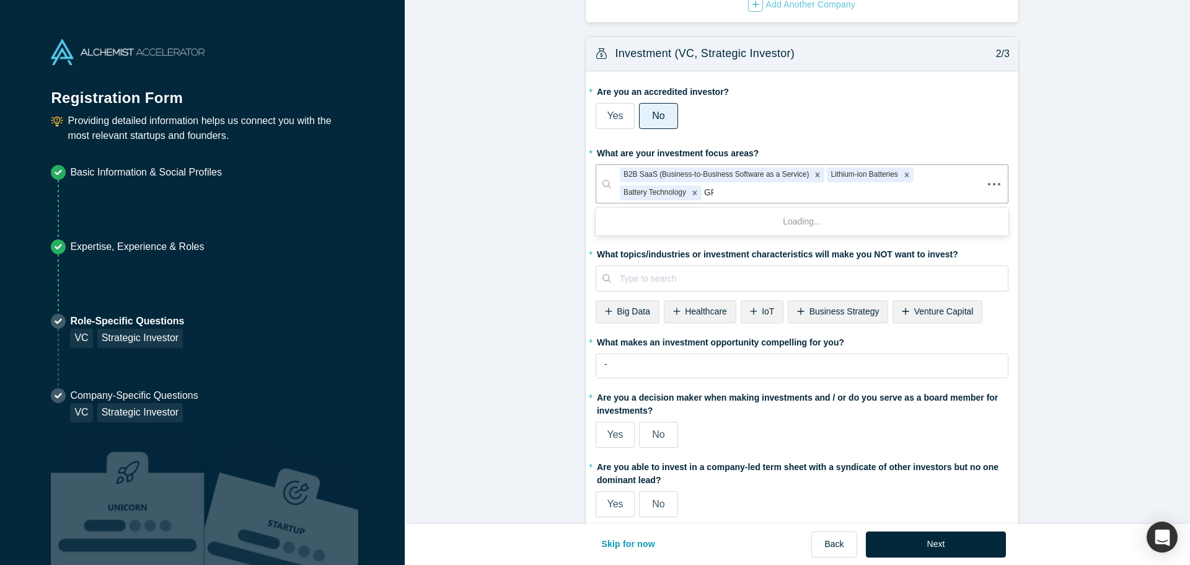
type input "GPT"
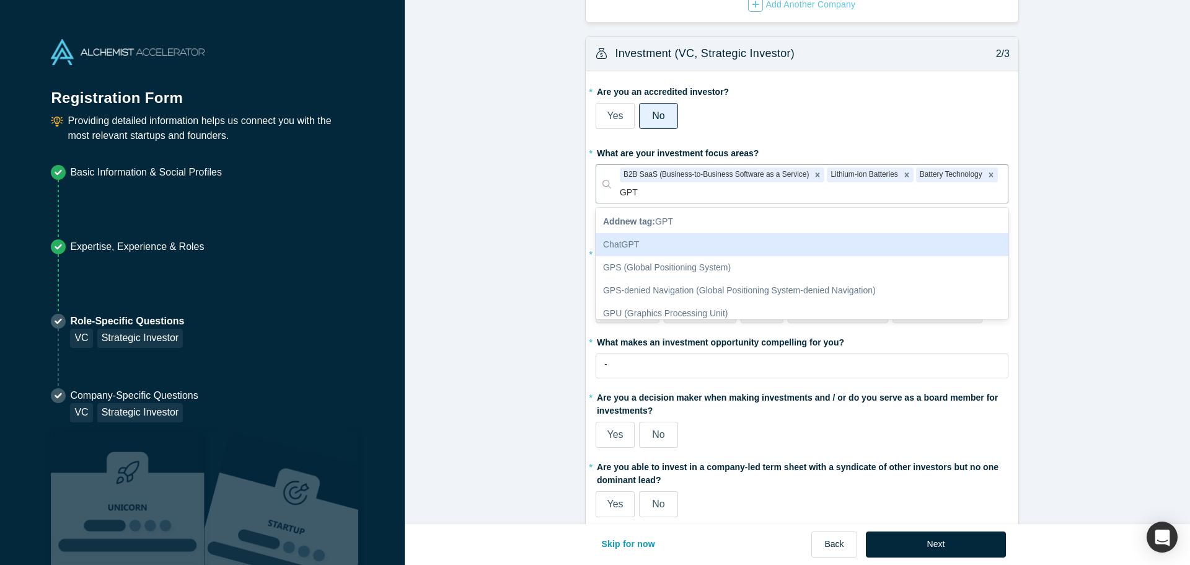
scroll to position [31, 0]
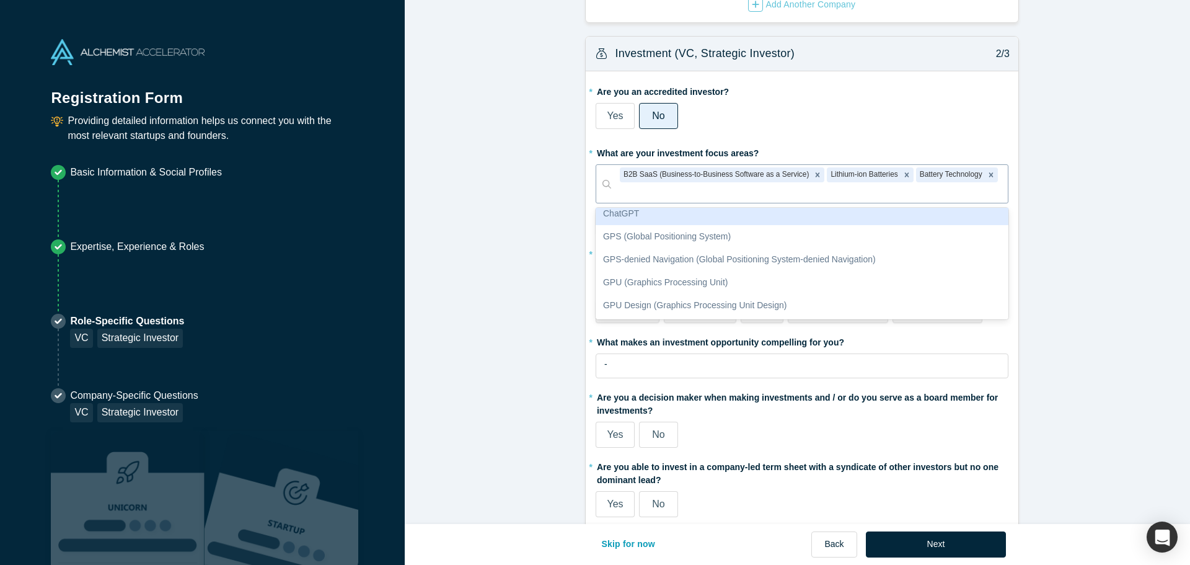
click at [694, 193] on div "* What are your investment focus areas? 6 results available for search term GPT…" at bounding box center [802, 191] width 413 height 97
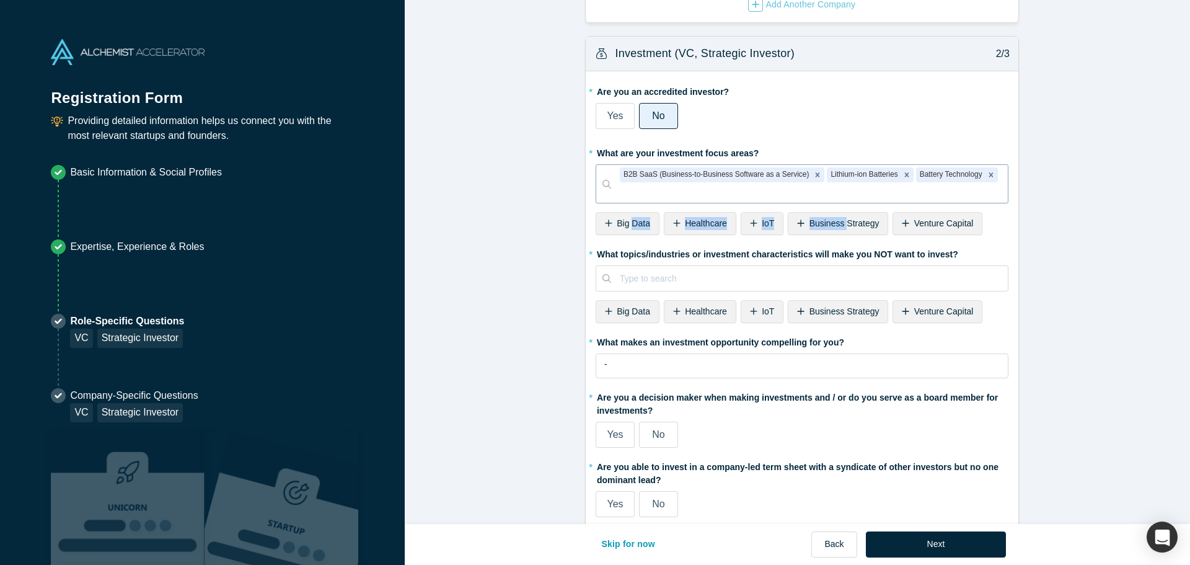
click at [694, 193] on div "* What are your investment focus areas? B2B SaaS (Business-to-Business Software…" at bounding box center [802, 191] width 413 height 97
click at [995, 179] on div "B2B SaaS (Business-to-Business Software as a Service) Lithium-ion Batteries Bat…" at bounding box center [809, 184] width 397 height 38
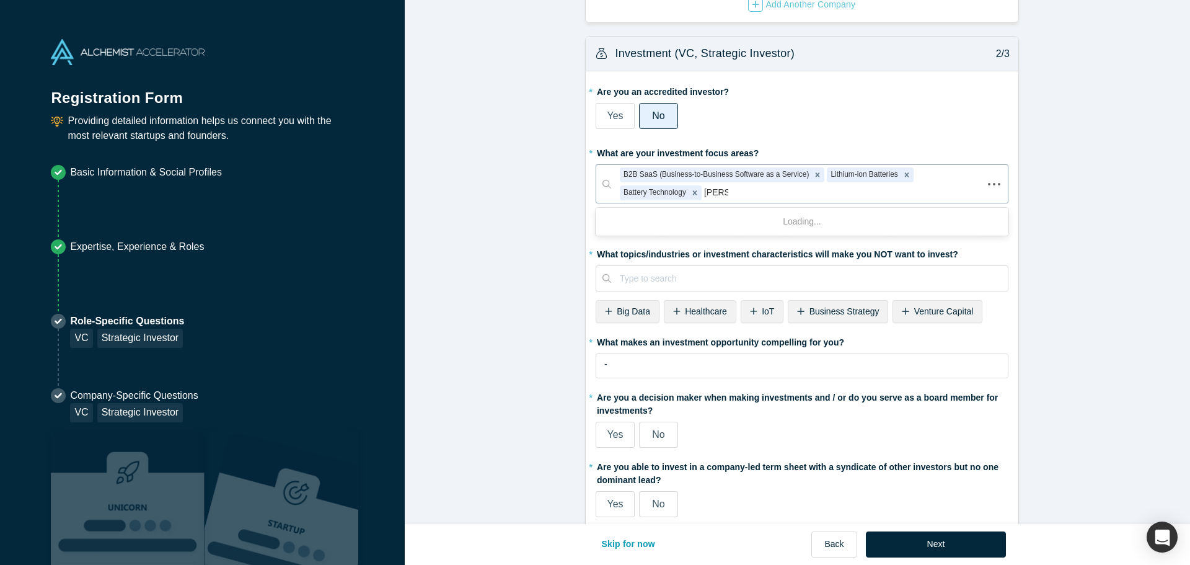
type input "GenAI"
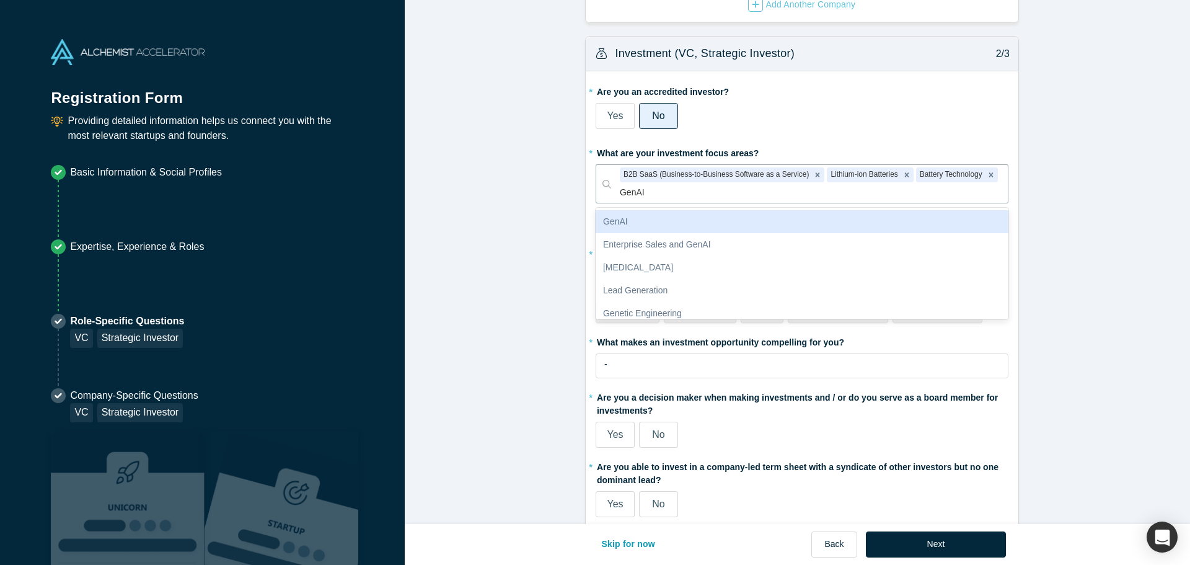
click at [774, 222] on div "GenAI" at bounding box center [802, 221] width 413 height 23
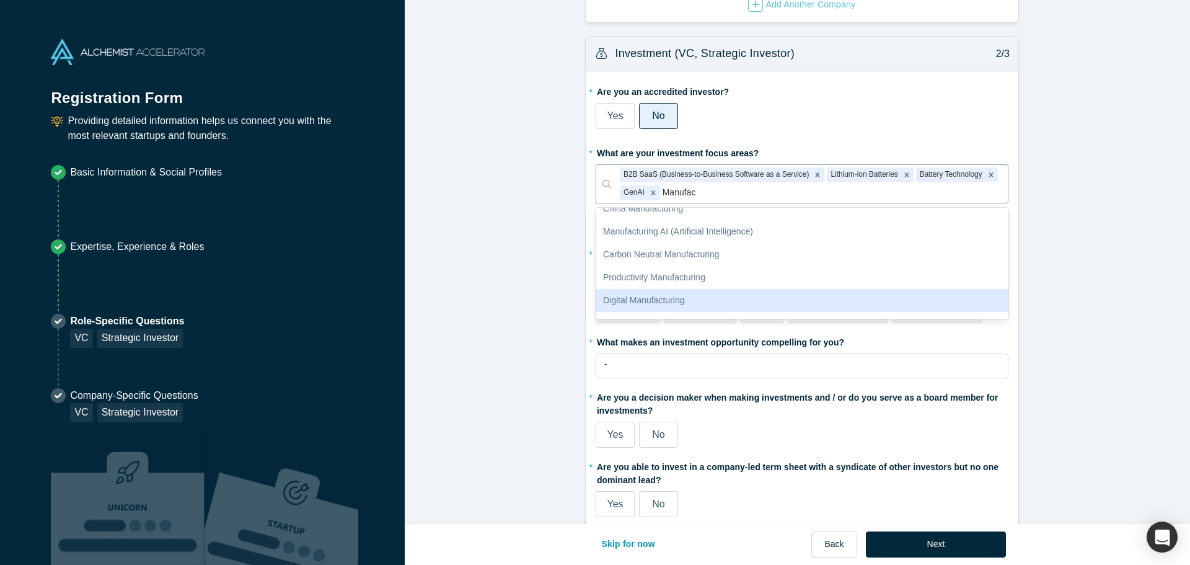
scroll to position [0, 0]
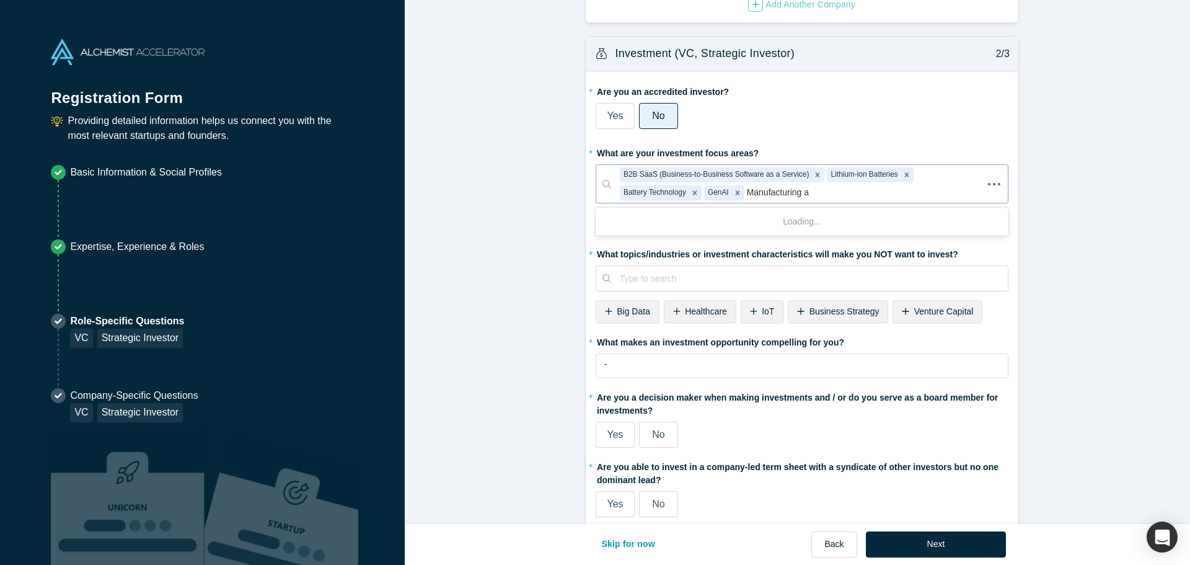
type input "Manufacturing ai"
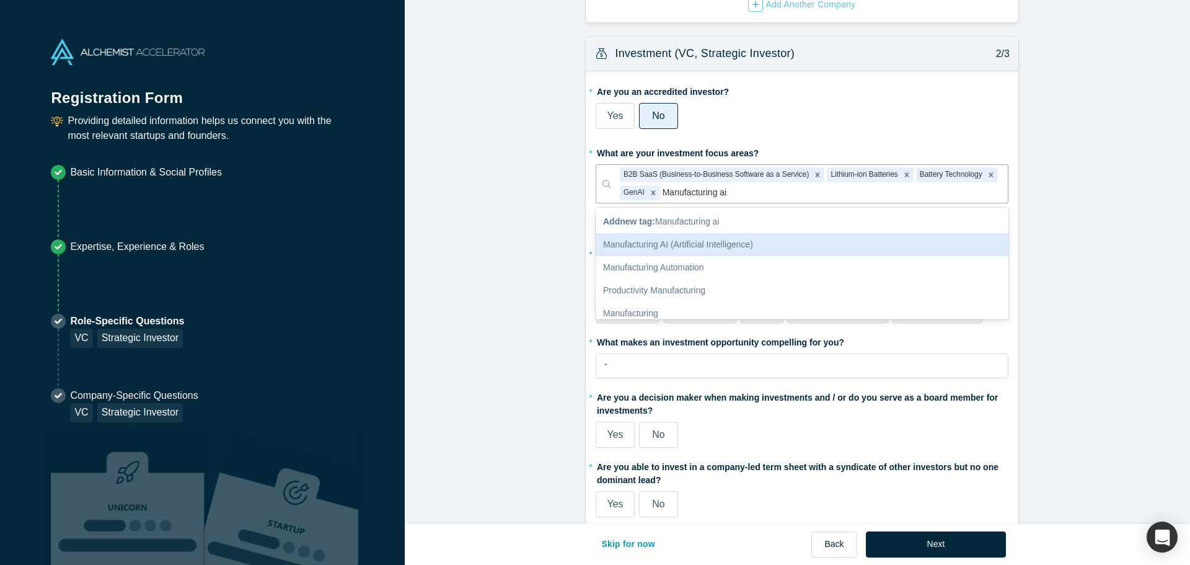
click at [776, 247] on div "Manufacturing AI (Artificial Intelligence)" at bounding box center [802, 244] width 413 height 23
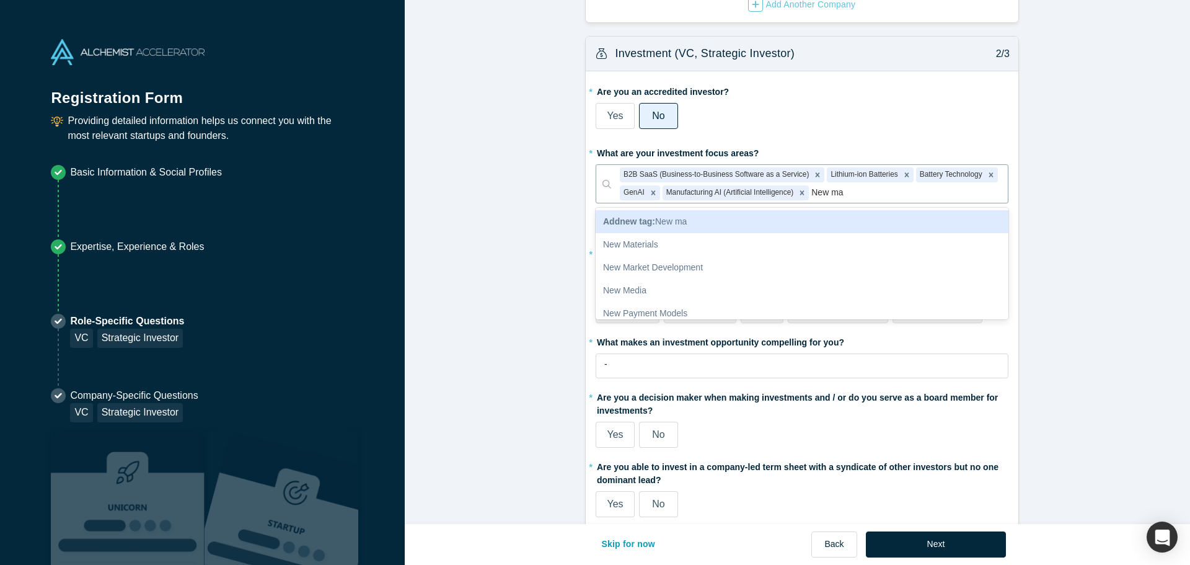
type input "New mat"
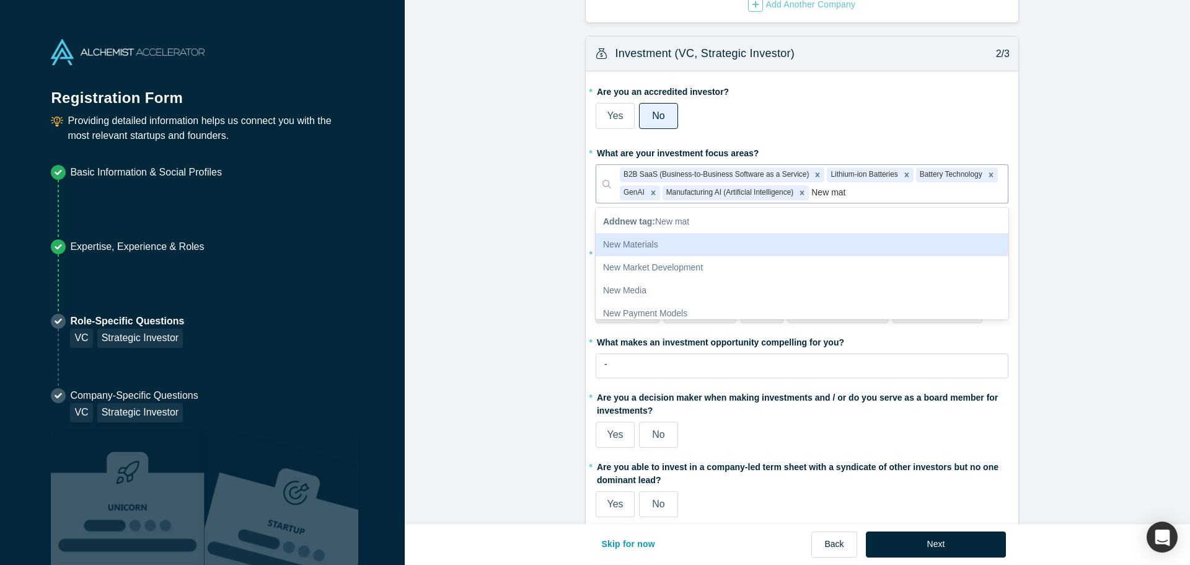
click at [786, 243] on div "New Materials" at bounding box center [802, 244] width 413 height 23
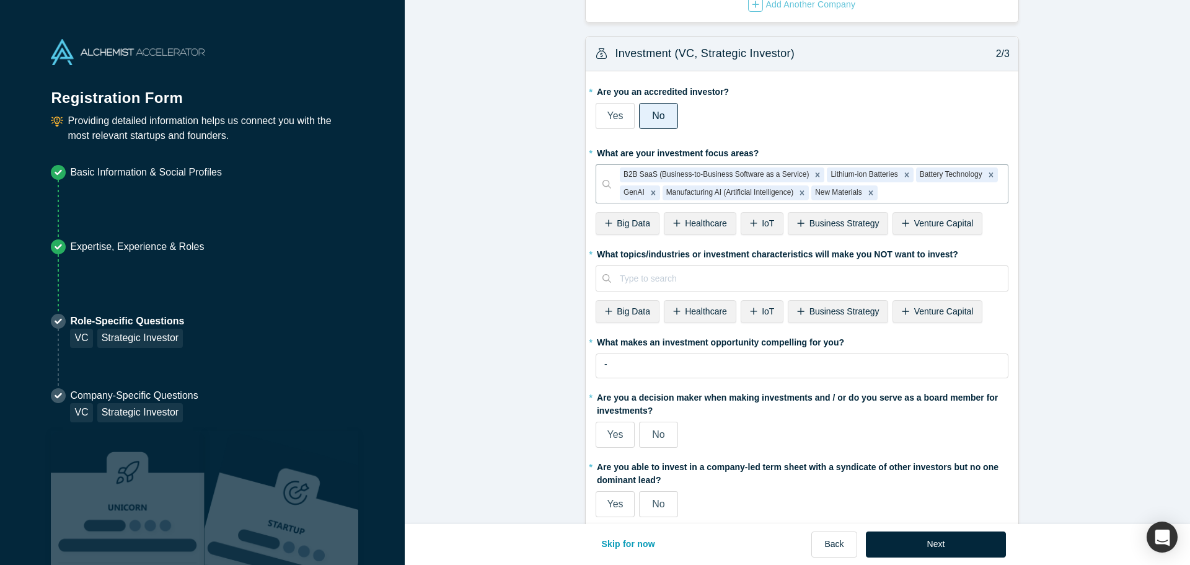
click at [626, 228] on span "Big Data" at bounding box center [633, 223] width 33 height 10
click at [862, 228] on span "Venture Capital" at bounding box center [876, 223] width 60 height 10
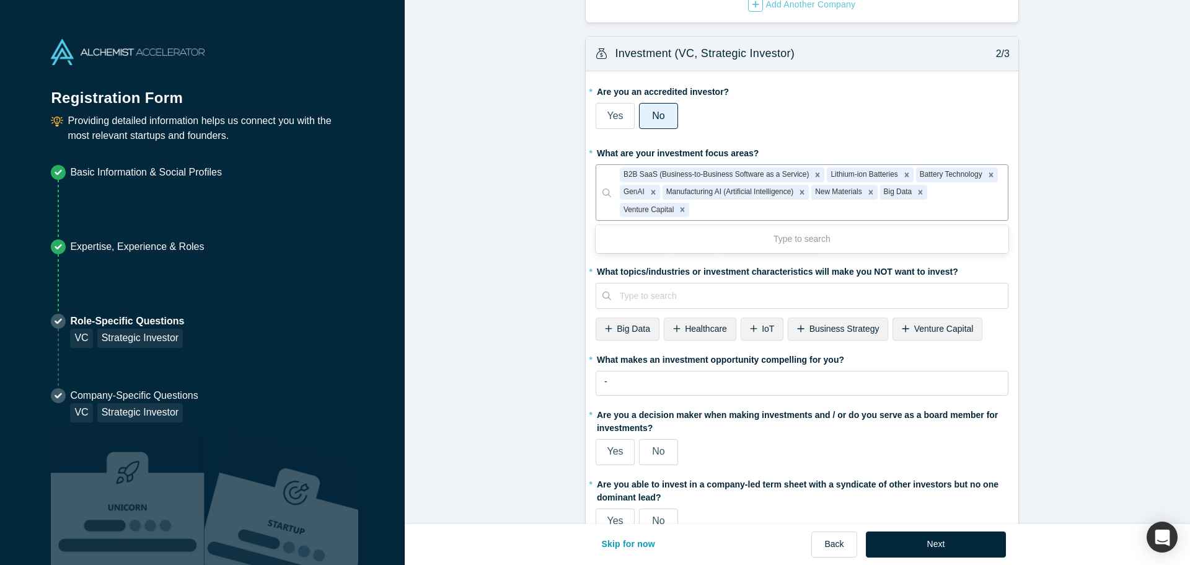
click at [778, 214] on div at bounding box center [846, 209] width 308 height 15
click at [1065, 246] on form "Alchemist Portfolio (VC, Strategic Investor) 1/3 Company Type to search To pick…" at bounding box center [802, 432] width 795 height 1210
drag, startPoint x: 710, startPoint y: 321, endPoint x: 719, endPoint y: 334, distance: 16.0
click at [710, 321] on div "Healthcare" at bounding box center [700, 328] width 73 height 23
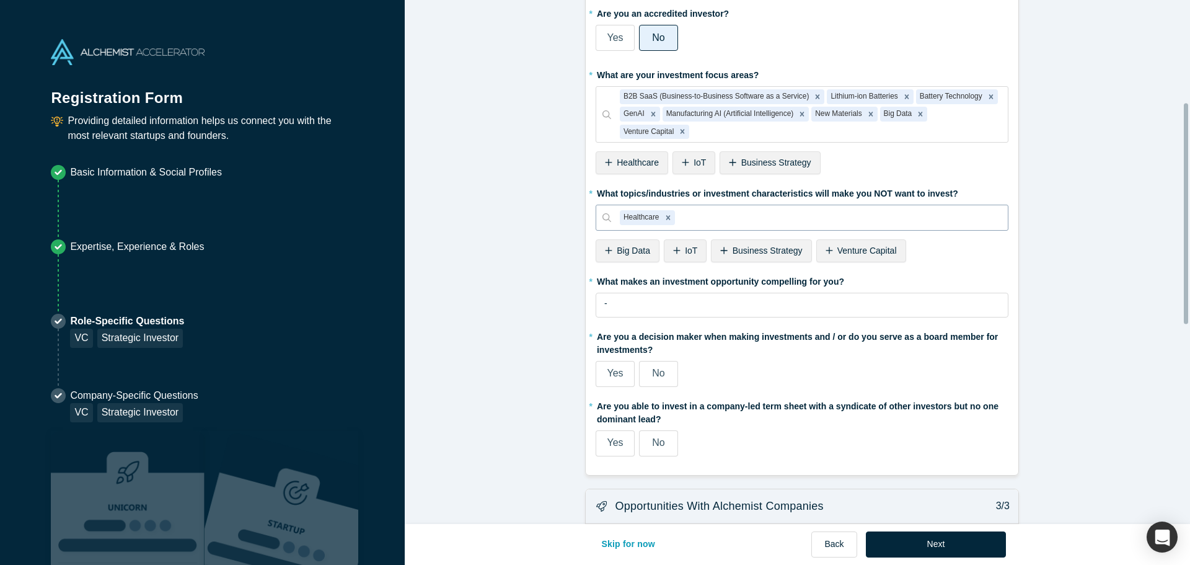
scroll to position [310, 0]
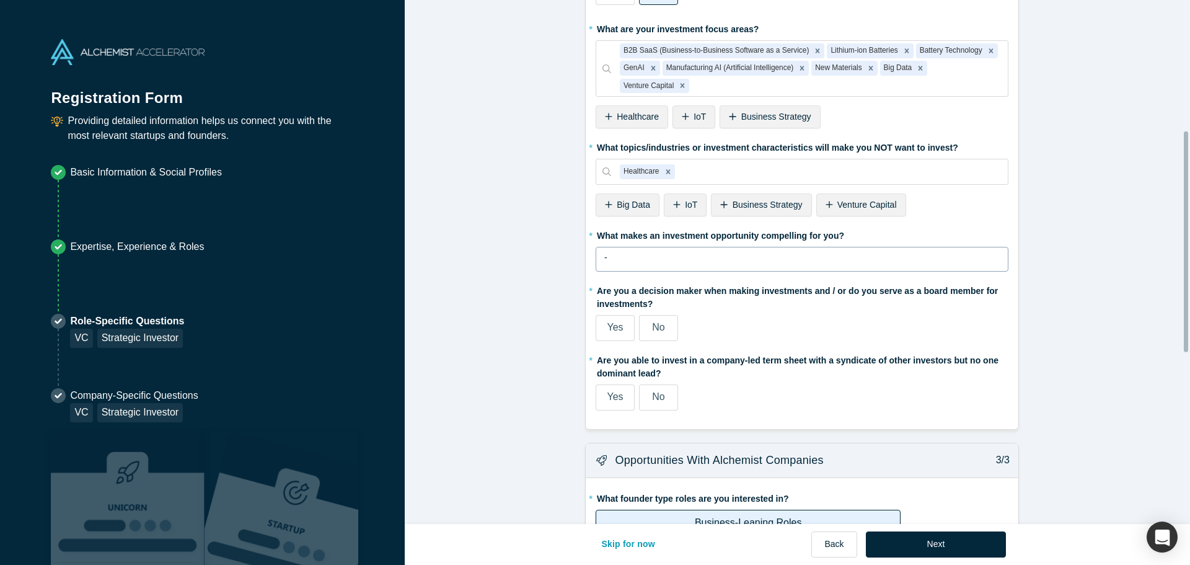
click at [735, 267] on div "-" at bounding box center [802, 259] width 413 height 25
click at [764, 383] on fieldset "* Are you an accredited investor? Yes No My income is $200K+ (or $300K+ with sp…" at bounding box center [802, 188] width 413 height 462
click at [619, 331] on label "Yes" at bounding box center [615, 328] width 39 height 26
click at [0, 0] on input "Yes" at bounding box center [0, 0] width 0 height 0
click at [652, 325] on span "No" at bounding box center [658, 327] width 12 height 11
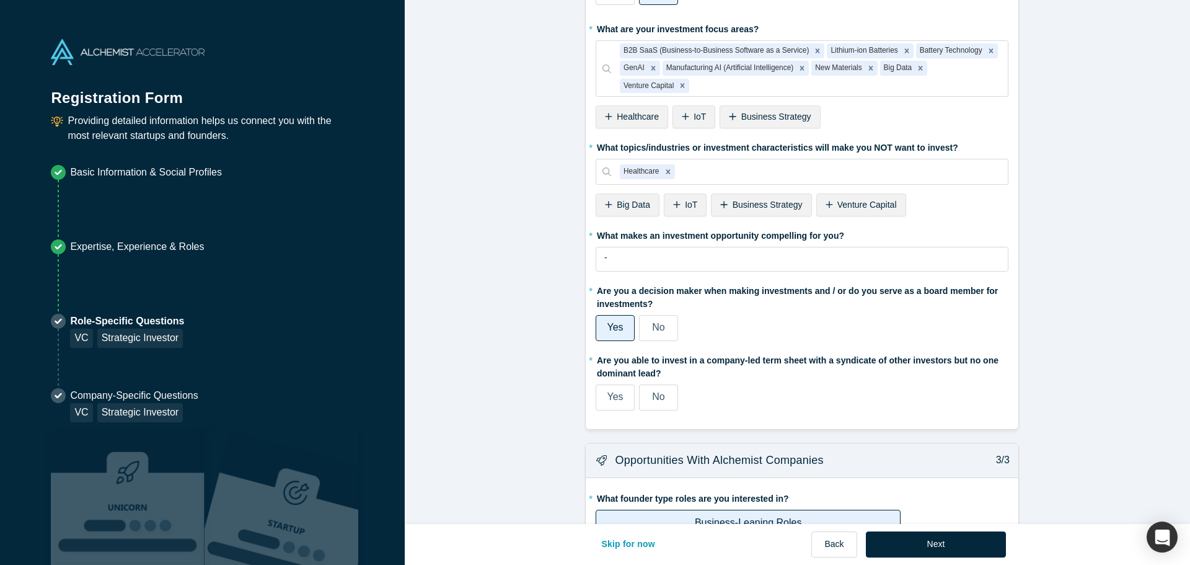
click at [0, 0] on input "No" at bounding box center [0, 0] width 0 height 0
click at [603, 320] on label "Yes" at bounding box center [615, 328] width 39 height 26
click at [0, 0] on input "Yes" at bounding box center [0, 0] width 0 height 0
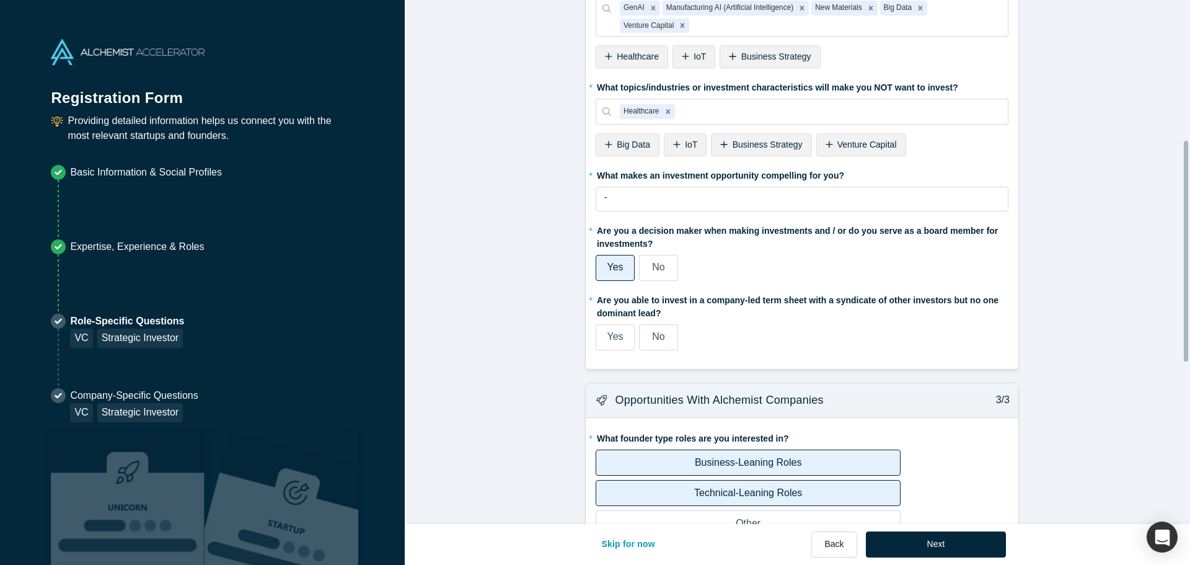
scroll to position [372, 0]
click at [613, 337] on span "Yes" at bounding box center [615, 334] width 16 height 11
click at [0, 0] on input "Yes" at bounding box center [0, 0] width 0 height 0
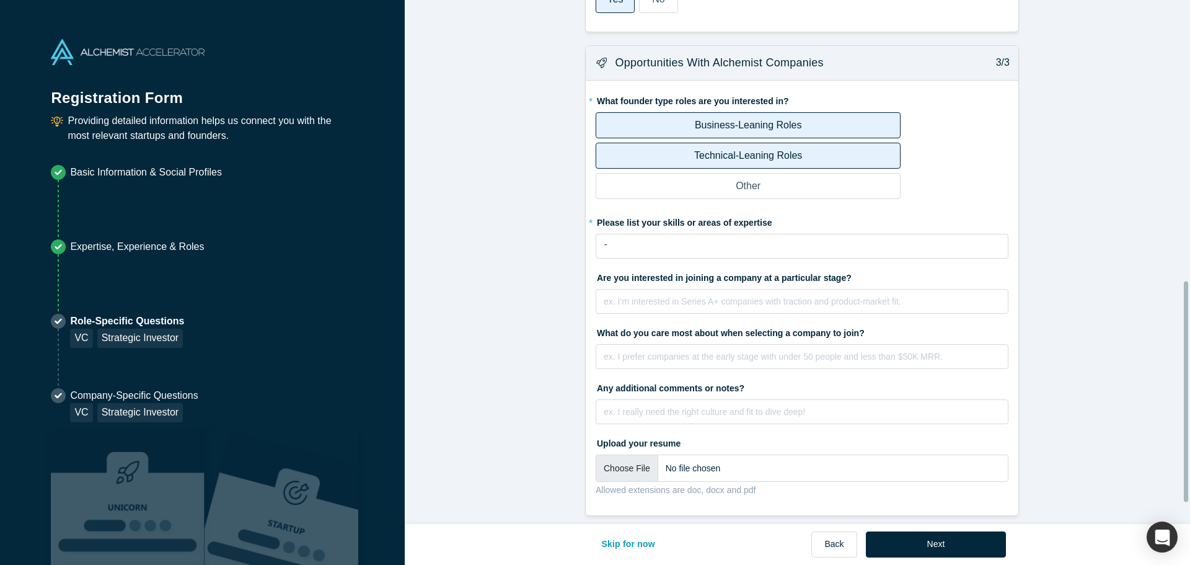
scroll to position [717, 0]
click at [942, 547] on button "Next" at bounding box center [936, 544] width 141 height 26
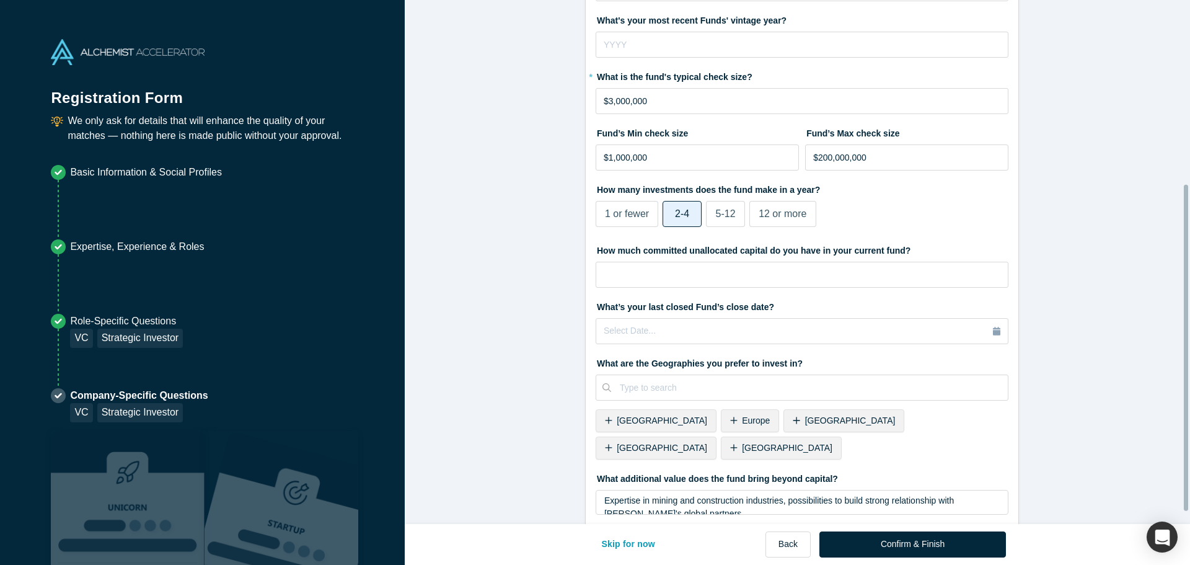
scroll to position [252, 0]
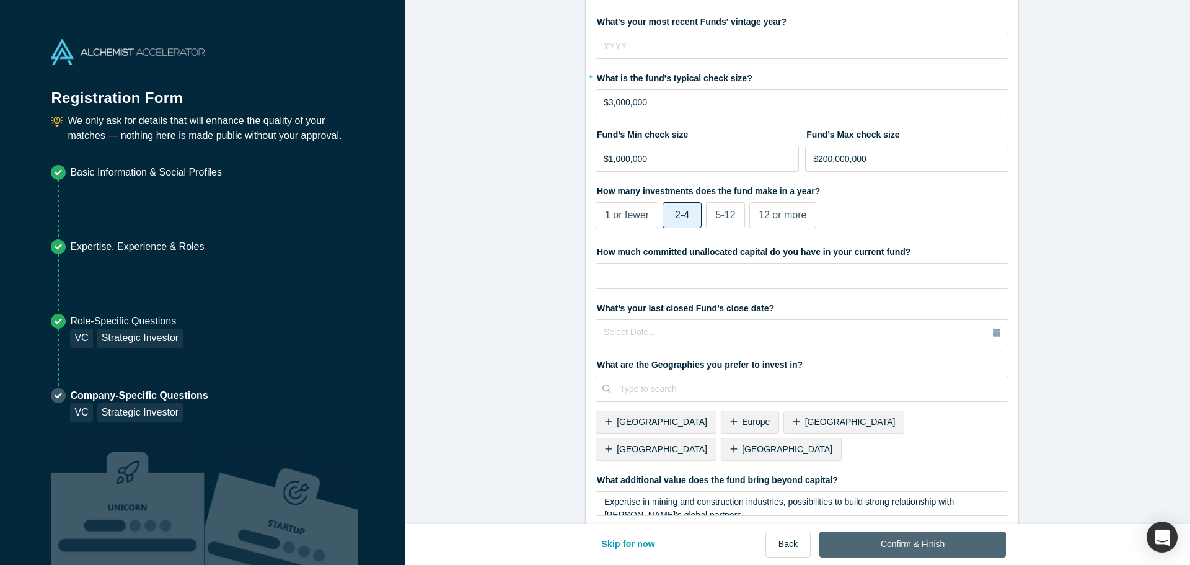
click at [893, 540] on button "Confirm & Finish" at bounding box center [913, 544] width 187 height 26
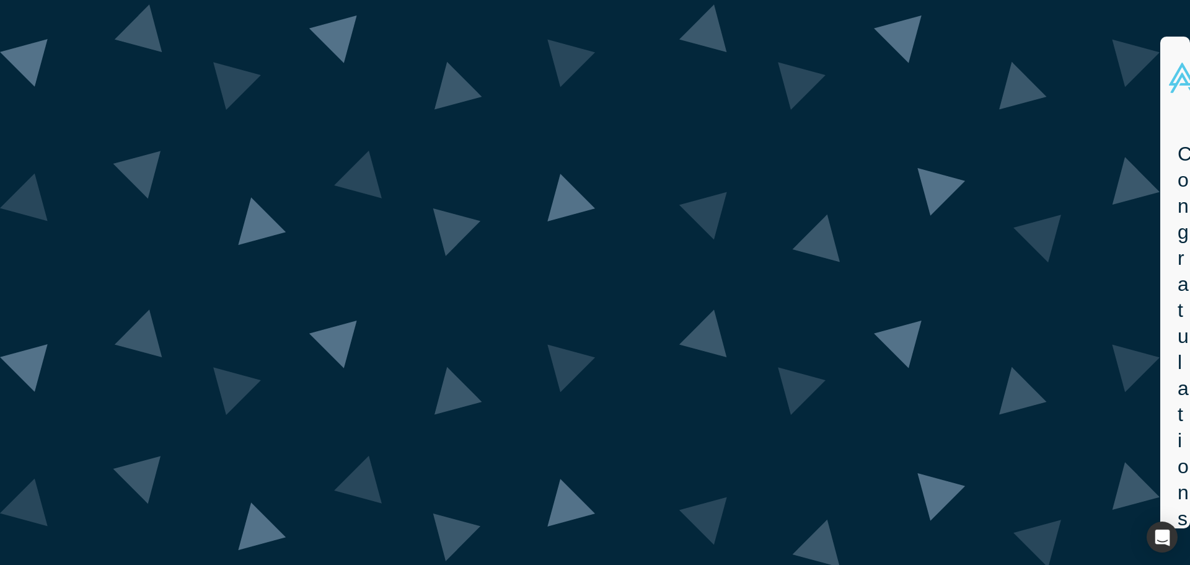
click at [1027, 16] on img at bounding box center [580, 282] width 1161 height 569
